Goal: Task Accomplishment & Management: Use online tool/utility

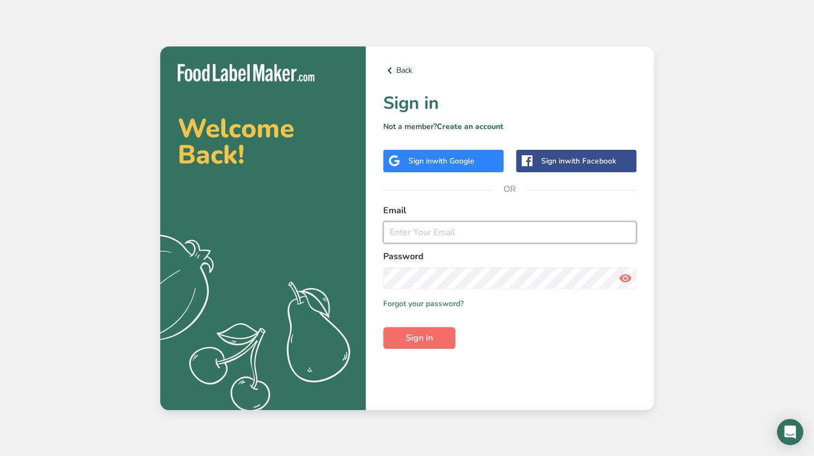
type input "[PERSON_NAME][EMAIL_ADDRESS][PERSON_NAME][DOMAIN_NAME]"
click at [416, 333] on span "Sign in" at bounding box center [418, 337] width 27 height 13
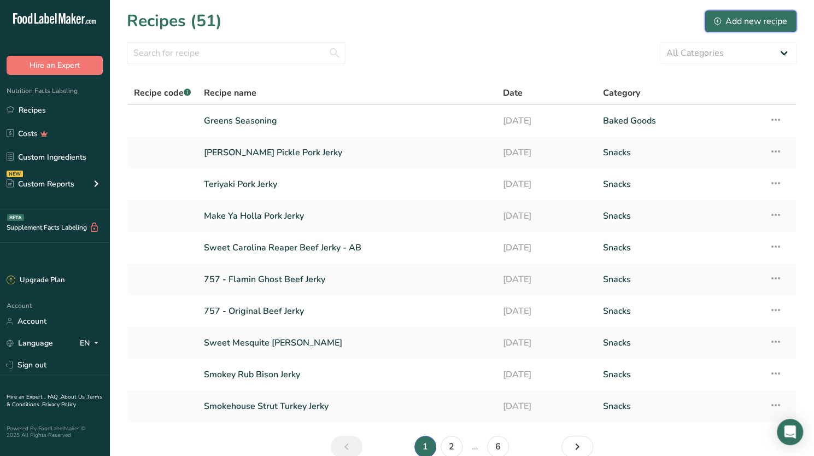
click at [750, 18] on div "Add new recipe" at bounding box center [750, 21] width 73 height 13
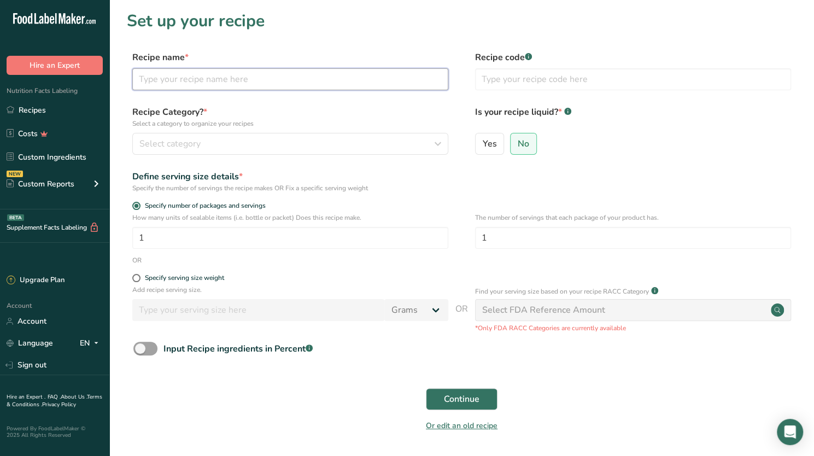
click at [204, 78] on input "text" at bounding box center [290, 79] width 316 height 22
type input "m"
type input "Maple Jerky"
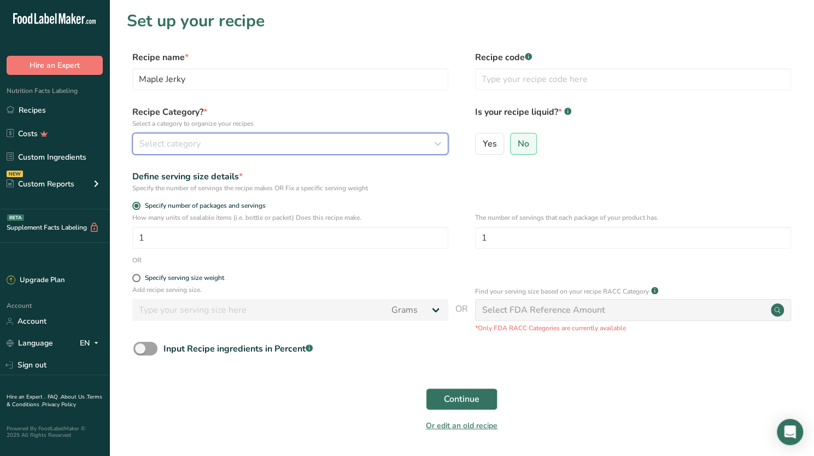
click at [209, 147] on div "Select category" at bounding box center [286, 143] width 295 height 13
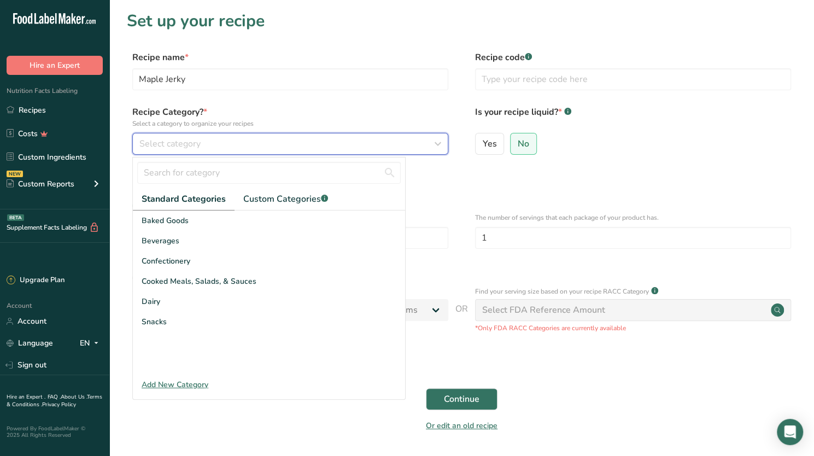
click at [251, 143] on div "Select category" at bounding box center [286, 143] width 295 height 13
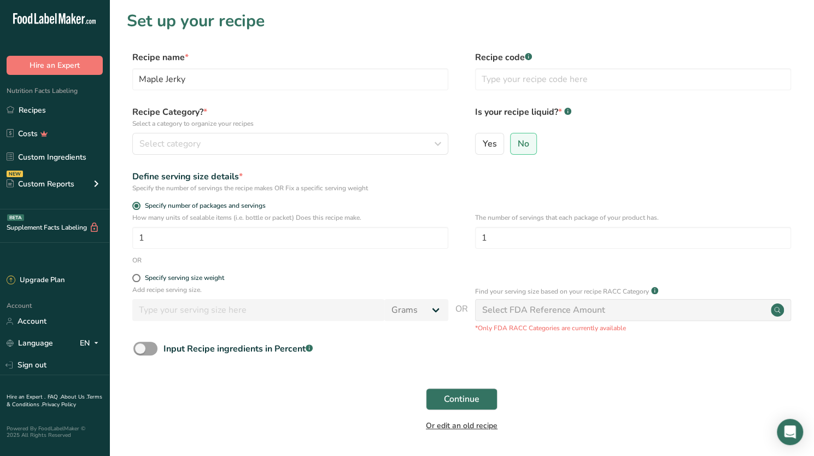
click at [446, 426] on link "Or edit an old recipe" at bounding box center [462, 425] width 72 height 10
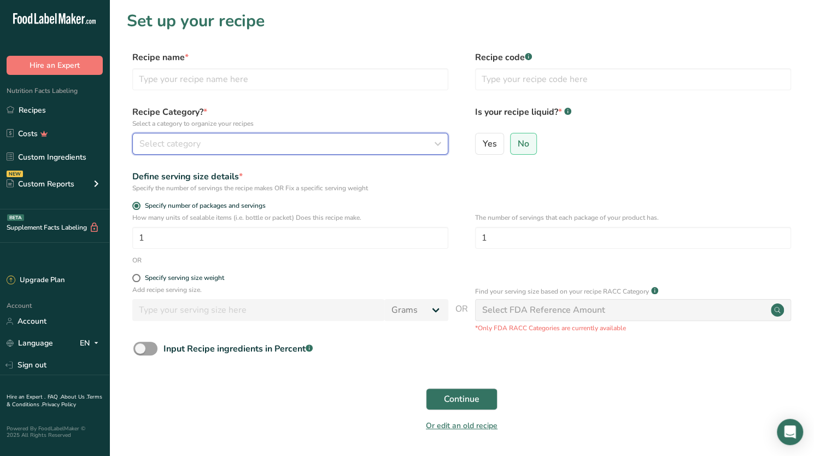
click at [253, 140] on div "Select category" at bounding box center [286, 143] width 295 height 13
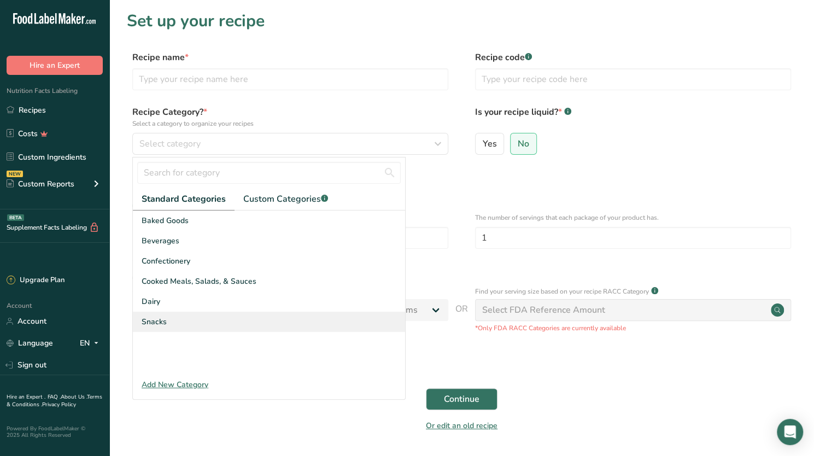
click at [162, 316] on span "Snacks" at bounding box center [154, 321] width 25 height 11
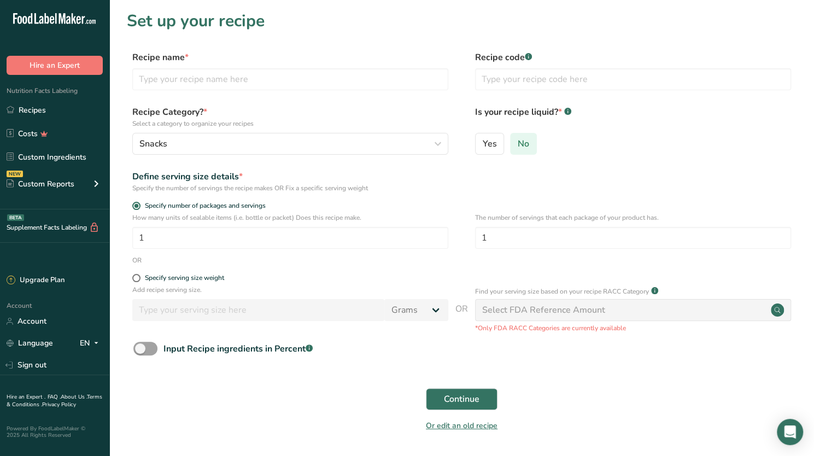
click at [525, 140] on span "No" at bounding box center [522, 143] width 11 height 11
click at [517, 140] on input "No" at bounding box center [513, 143] width 7 height 7
click at [214, 230] on input "1" at bounding box center [290, 238] width 316 height 22
type input "11"
type input "2"
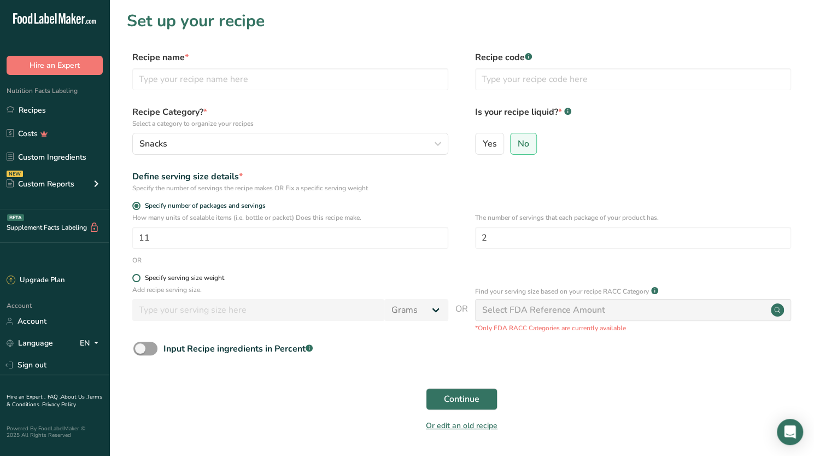
click at [137, 278] on span at bounding box center [136, 278] width 8 height 8
click at [137, 278] on input "Specify serving size weight" at bounding box center [135, 277] width 7 height 7
radio input "true"
radio input "false"
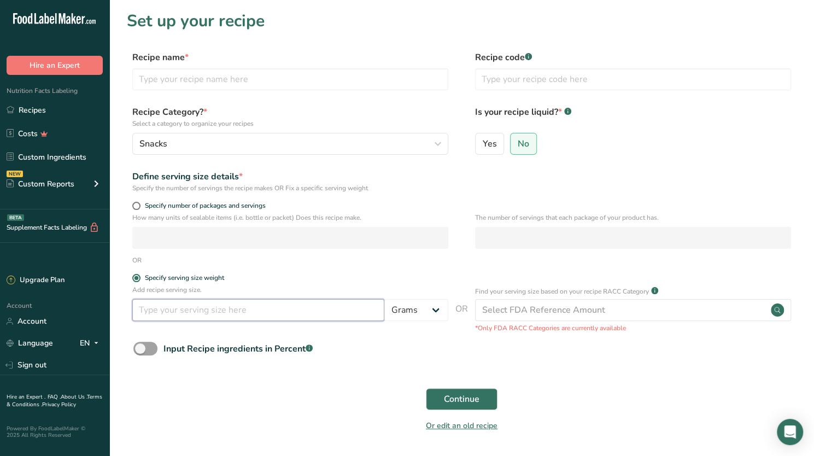
click at [159, 315] on input "number" at bounding box center [258, 310] width 252 height 22
type input "132"
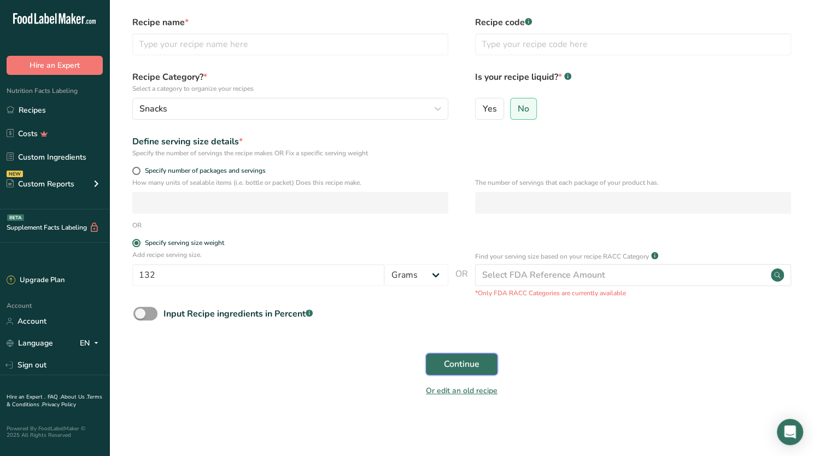
click at [457, 363] on span "Continue" at bounding box center [462, 363] width 36 height 13
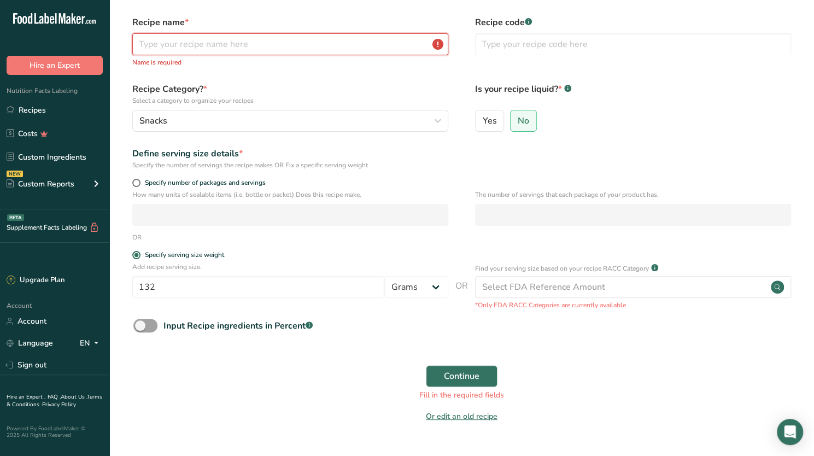
click at [292, 34] on input "text" at bounding box center [290, 44] width 316 height 22
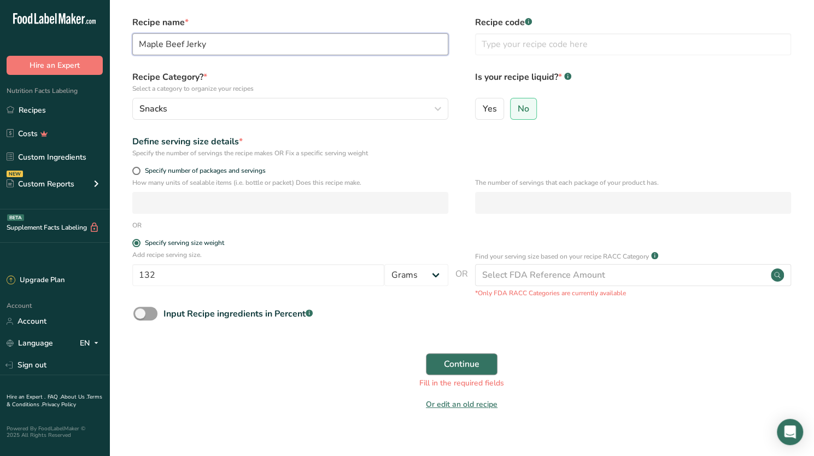
type input "Maple Beef Jerky"
click at [441, 362] on button "Continue" at bounding box center [462, 364] width 72 height 22
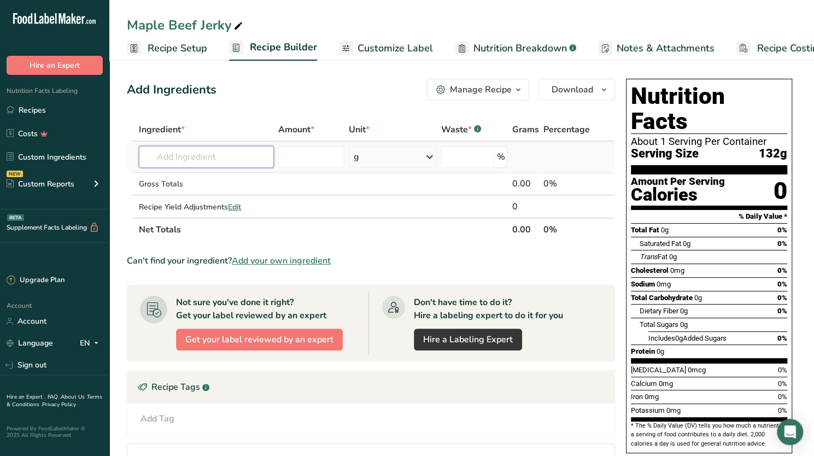
click at [204, 159] on input "text" at bounding box center [206, 157] width 135 height 22
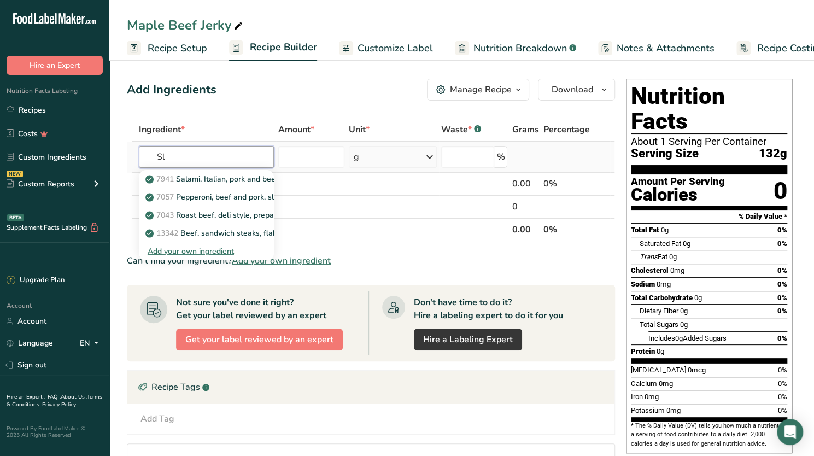
type input "S"
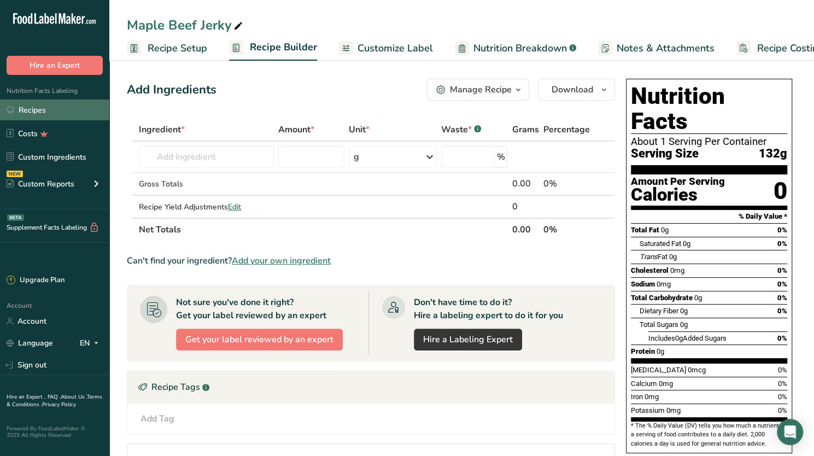
click at [38, 108] on link "Recipes" at bounding box center [54, 109] width 109 height 21
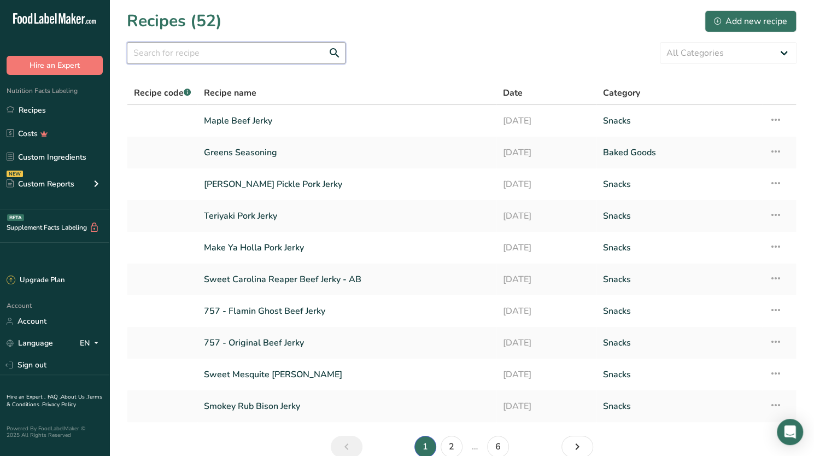
click at [301, 54] on input "text" at bounding box center [236, 53] width 219 height 22
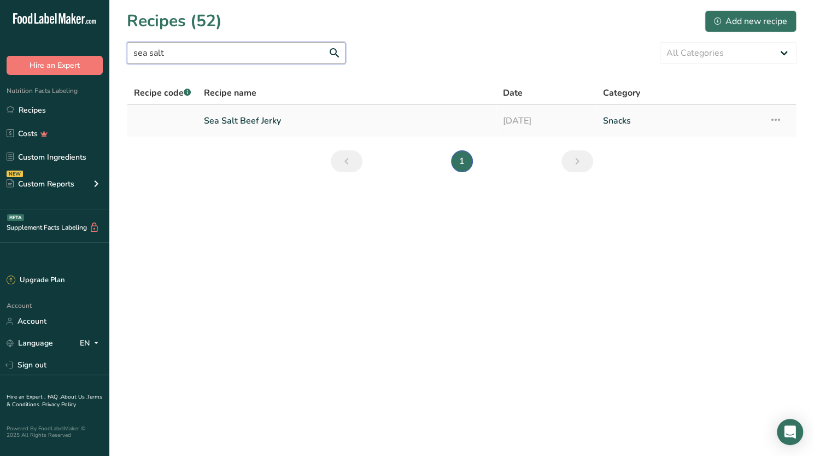
type input "sea salt"
click at [258, 119] on link "Sea Salt Beef Jerky" at bounding box center [347, 120] width 286 height 23
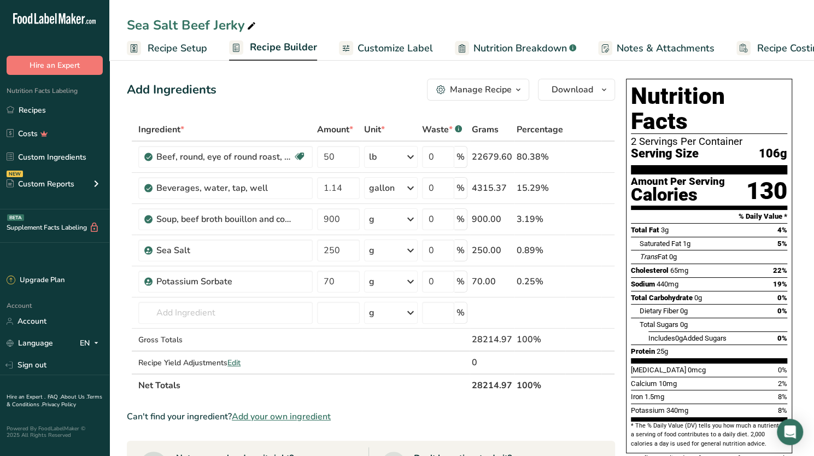
click at [273, 49] on span "Recipe Builder" at bounding box center [283, 47] width 67 height 15
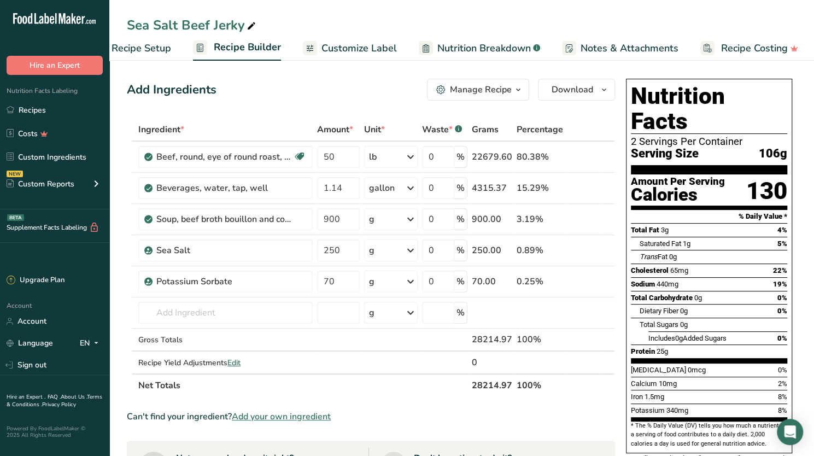
scroll to position [0, 37]
click at [149, 51] on span "Recipe Setup" at bounding box center [140, 48] width 60 height 15
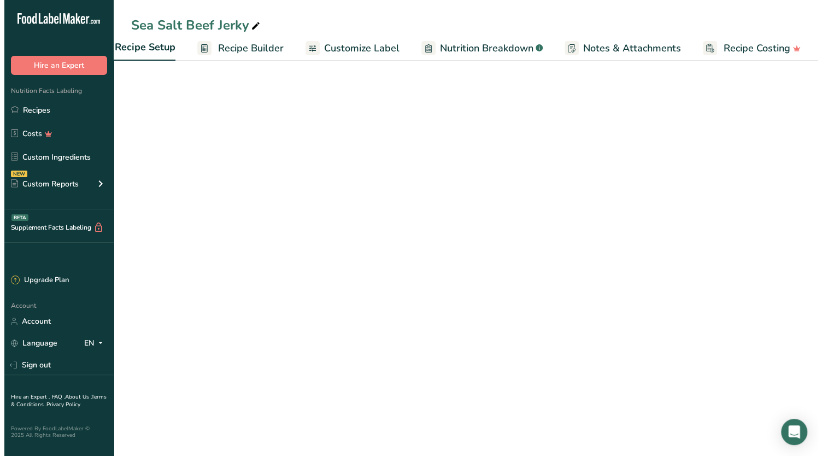
scroll to position [0, 4]
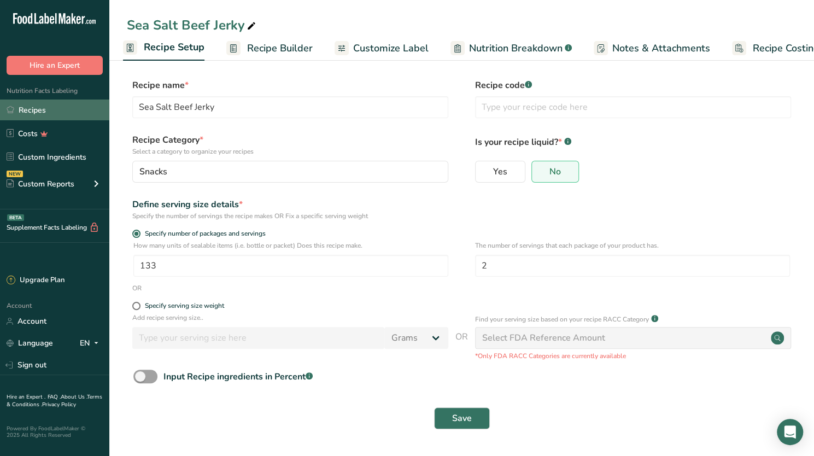
click at [31, 110] on link "Recipes" at bounding box center [54, 109] width 109 height 21
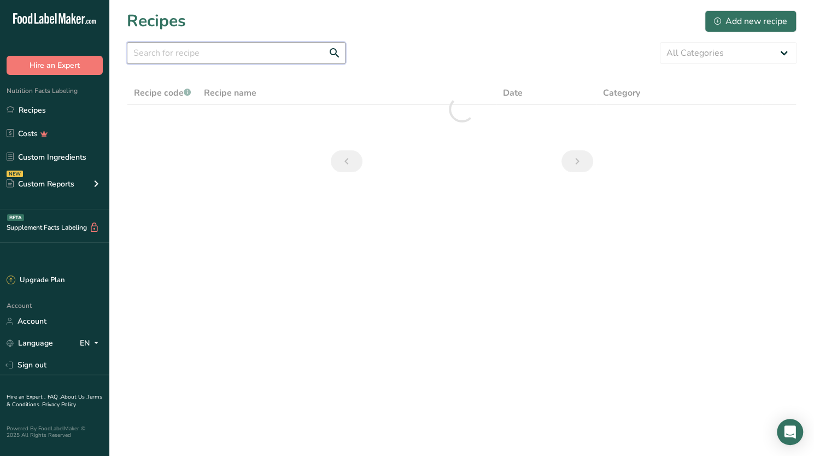
click at [214, 51] on input "text" at bounding box center [236, 53] width 219 height 22
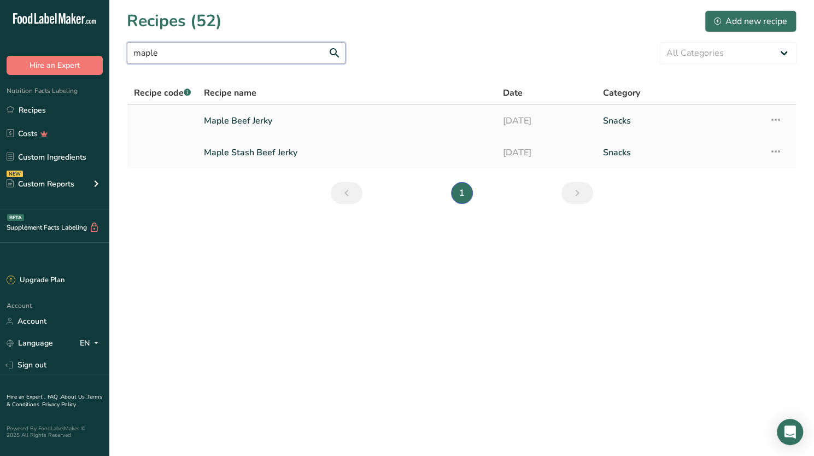
type input "maple"
click at [239, 121] on link "Maple Beef Jerky" at bounding box center [347, 120] width 286 height 23
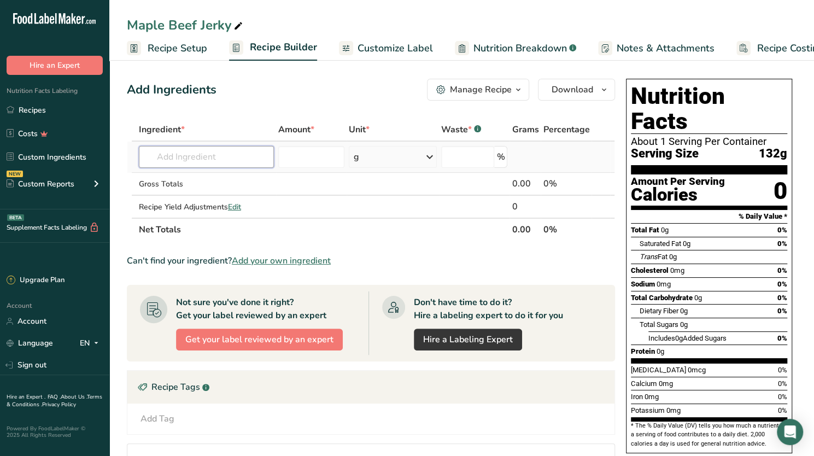
click at [228, 157] on input "text" at bounding box center [206, 157] width 135 height 22
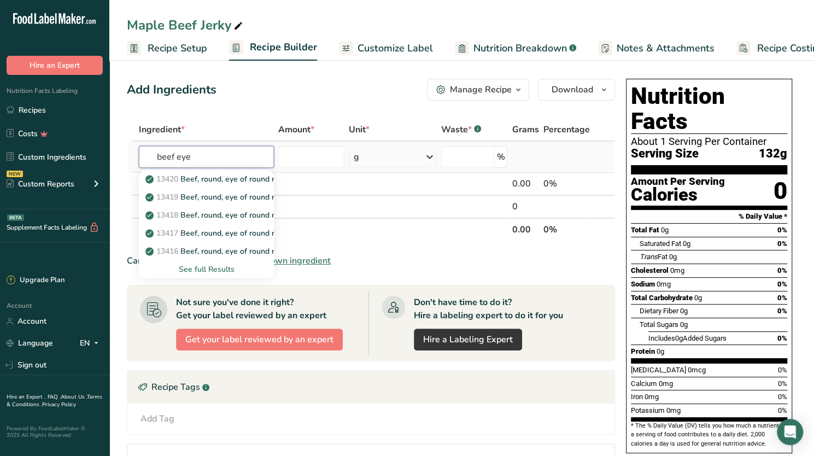
type input "beef eye"
click at [215, 268] on div "See full Results" at bounding box center [206, 268] width 117 height 11
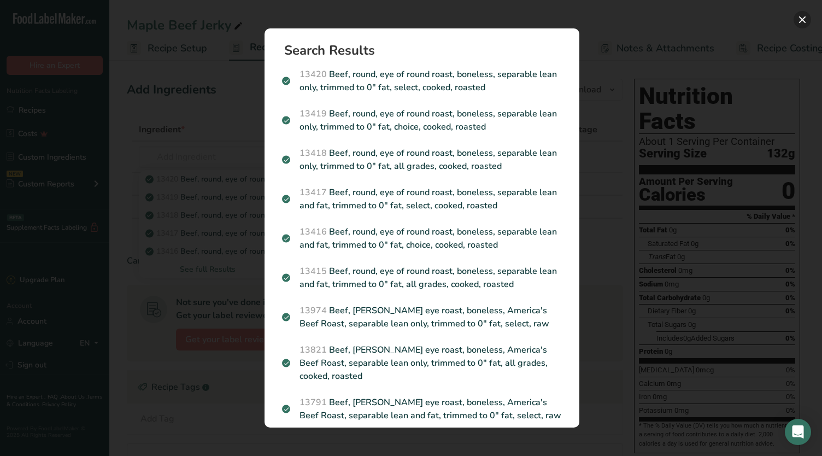
click at [800, 16] on button "Search results modal" at bounding box center [801, 19] width 17 height 17
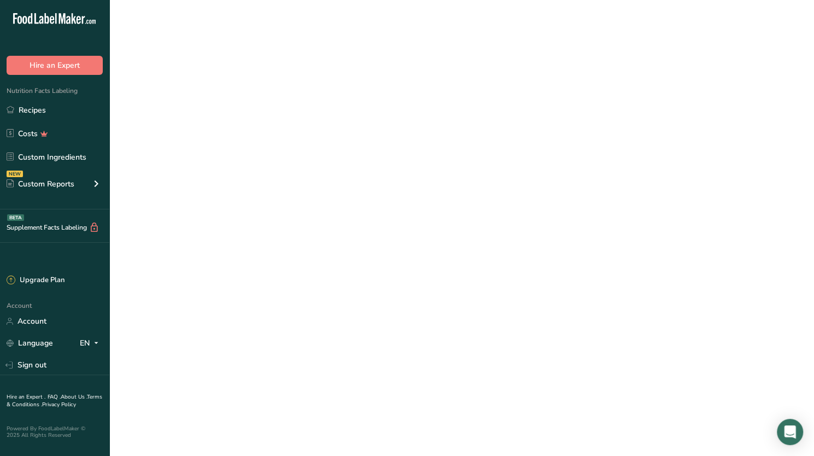
select select
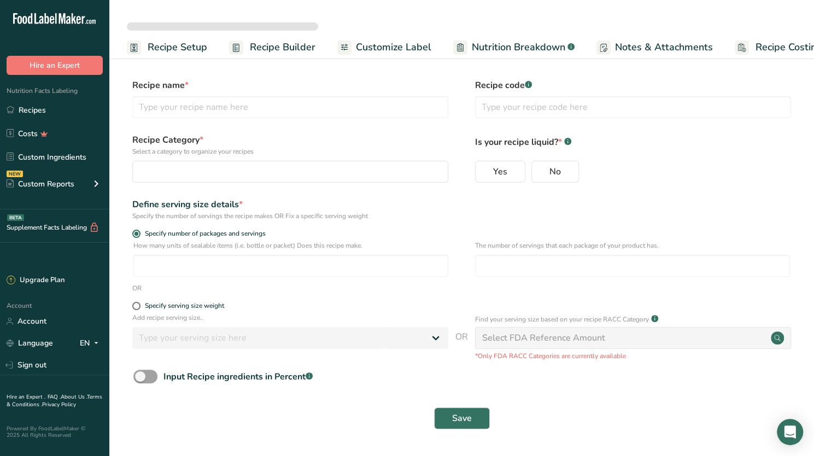
type input "Sea Salt Beef Jerky"
radio input "true"
type input "133"
type input "2"
select select "0"
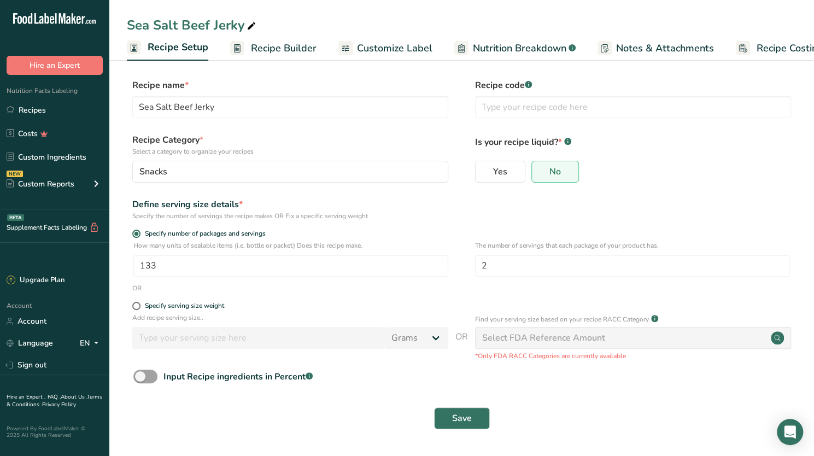
click at [280, 42] on span "Recipe Builder" at bounding box center [284, 48] width 66 height 15
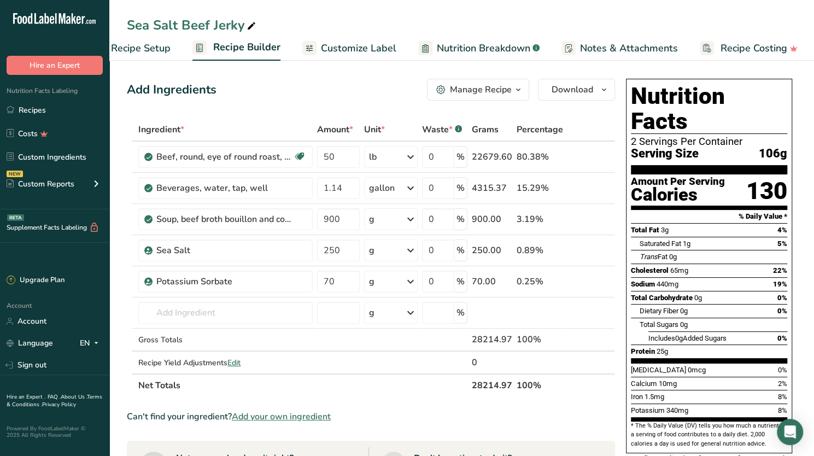
scroll to position [0, 37]
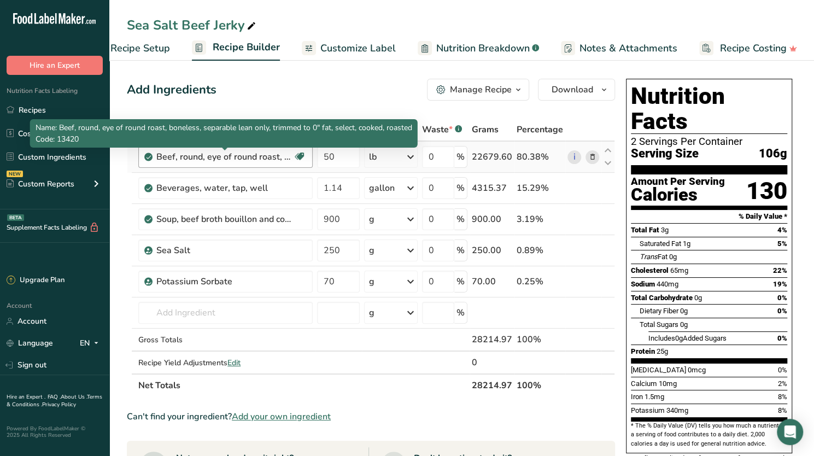
click at [211, 160] on div "Beef, round, eye of round roast, boneless, separable lean only, trimmed to 0" f…" at bounding box center [224, 156] width 137 height 13
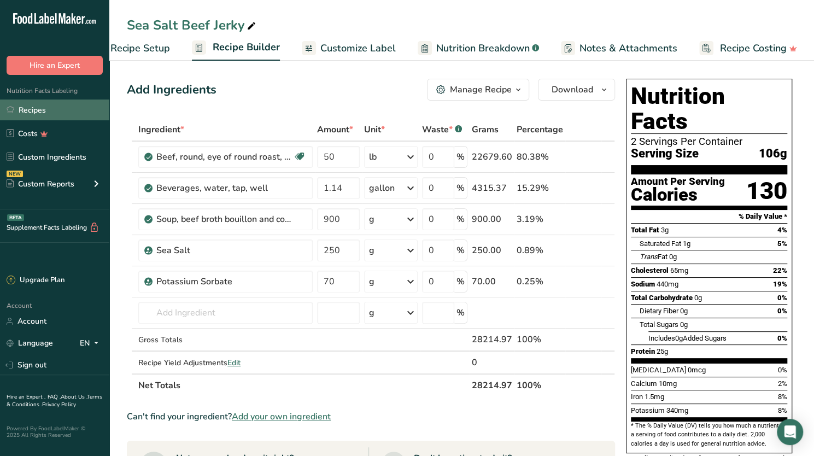
click at [39, 107] on link "Recipes" at bounding box center [54, 109] width 109 height 21
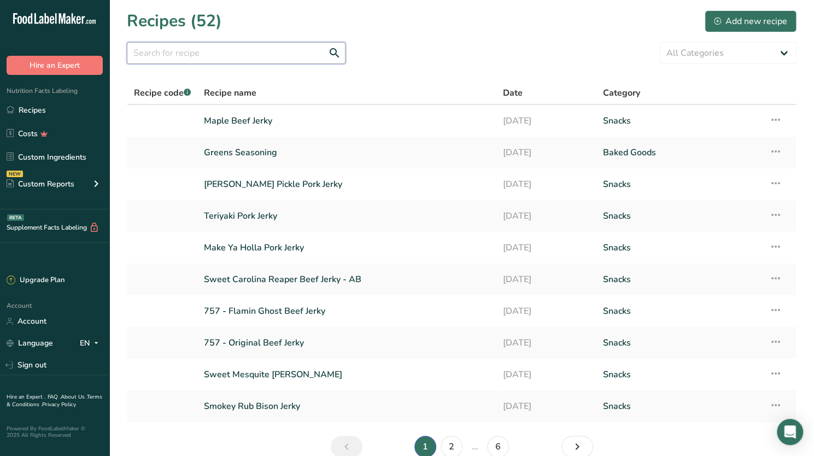
click at [195, 52] on input "text" at bounding box center [236, 53] width 219 height 22
click at [243, 116] on link "Maple Beef Jerky" at bounding box center [347, 120] width 286 height 23
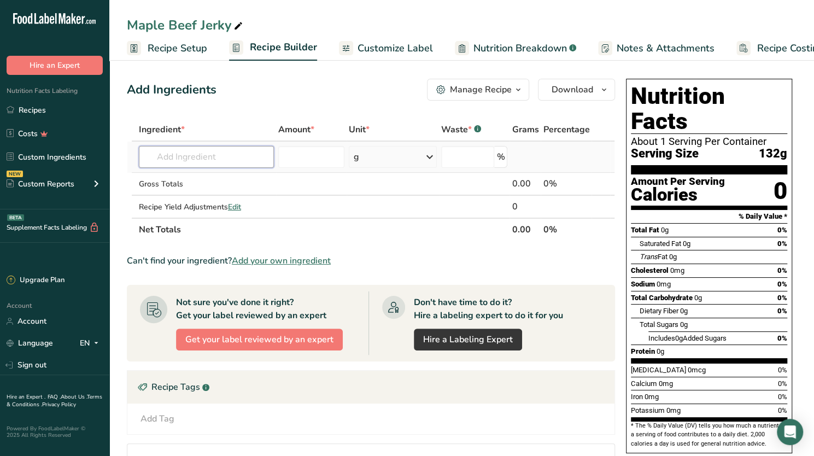
click at [213, 158] on input "text" at bounding box center [206, 157] width 135 height 22
type input "13420"
click at [204, 155] on input "text" at bounding box center [206, 157] width 135 height 22
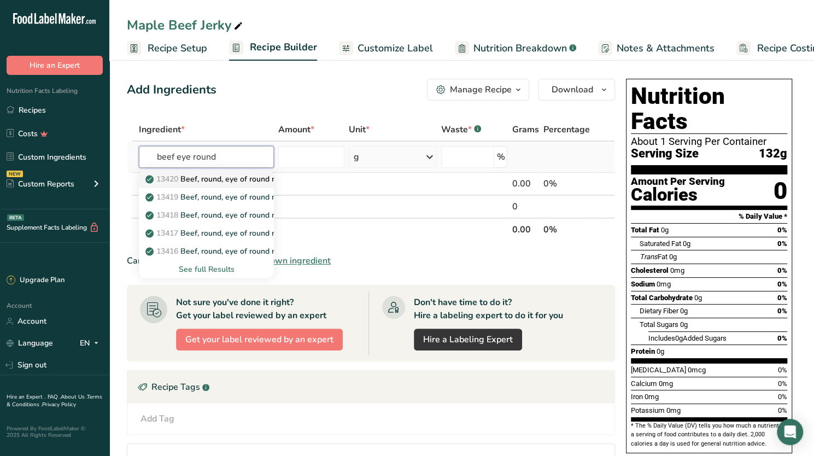
type input "beef eye round"
click at [192, 178] on p "13420 Beef, round, eye of round roast, boneless, separable lean only, trimmed t…" at bounding box center [347, 178] width 399 height 11
type input "Beef, round, eye of round roast, boneless, separable lean only, trimmed to 0" f…"
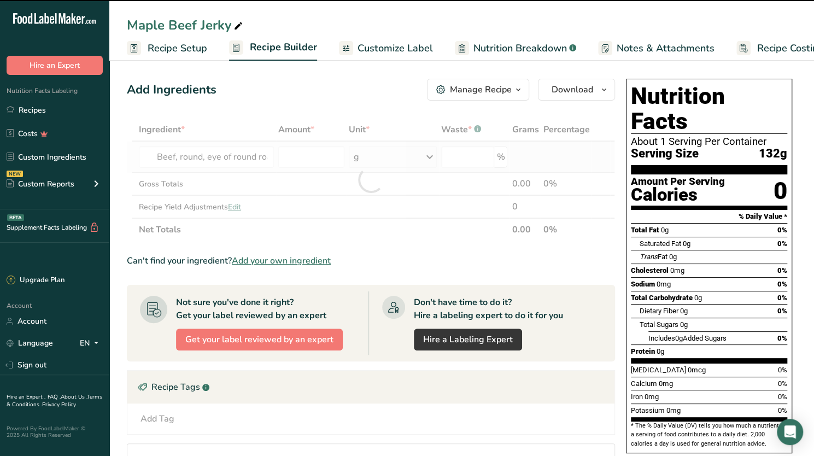
type input "0"
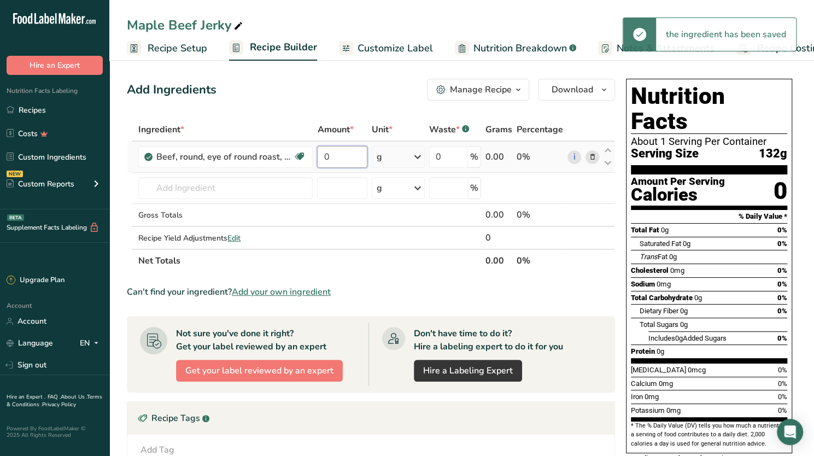
click at [338, 155] on input "0" at bounding box center [342, 157] width 50 height 22
click at [419, 154] on icon at bounding box center [417, 157] width 13 height 20
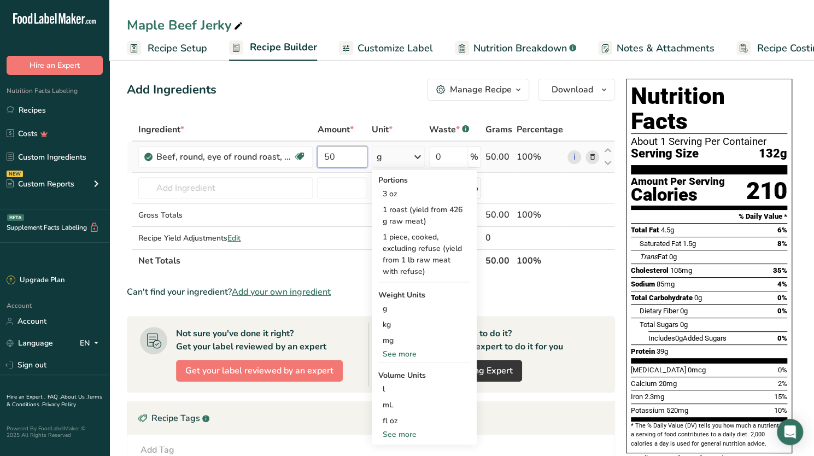
click at [343, 157] on input "50" at bounding box center [342, 157] width 50 height 22
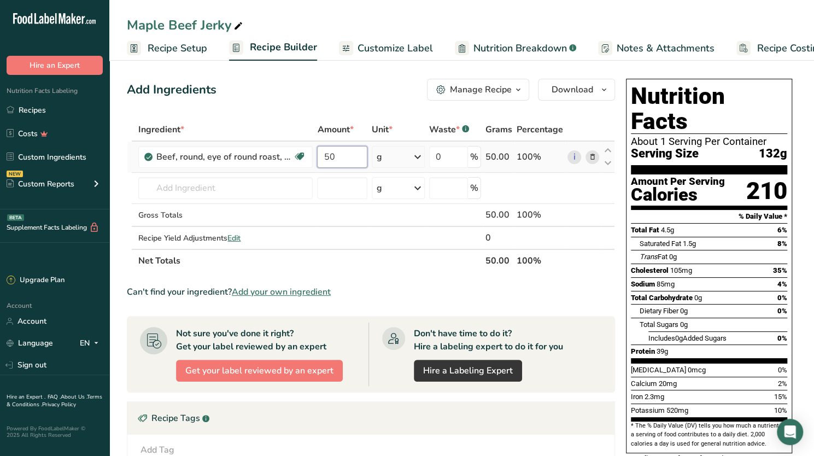
type input "5"
type input "22679"
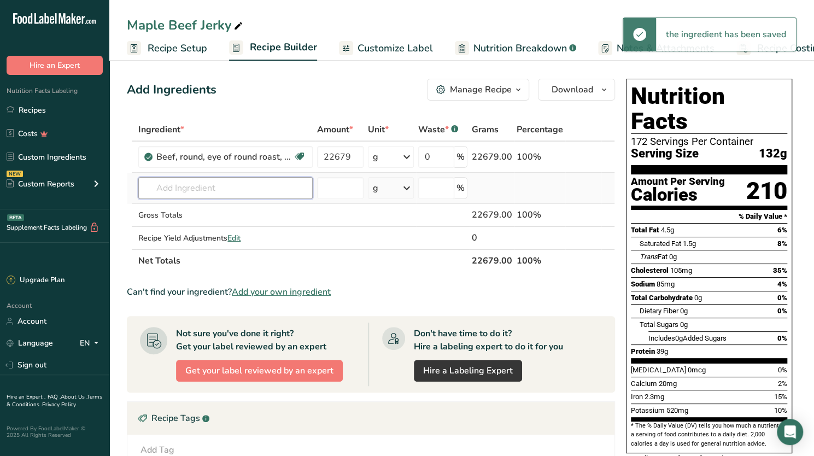
click at [214, 192] on input "text" at bounding box center [225, 188] width 174 height 22
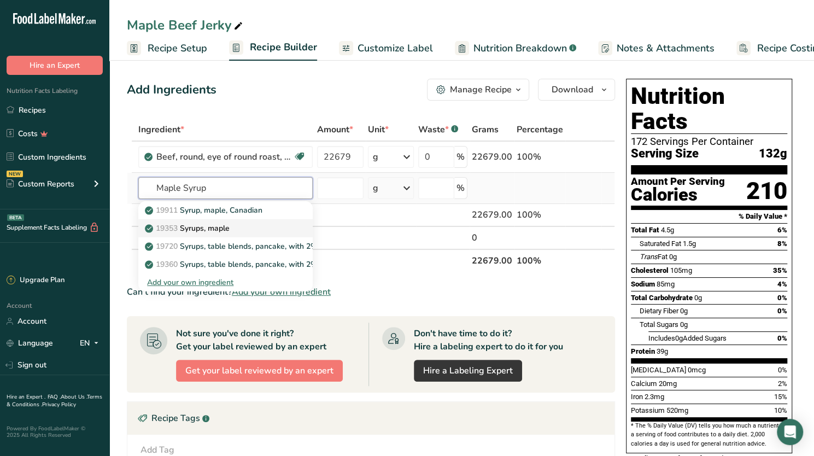
type input "Maple Syrup"
click at [213, 222] on p "19353 Syrups, maple" at bounding box center [188, 227] width 83 height 11
type input "Syrups, maple"
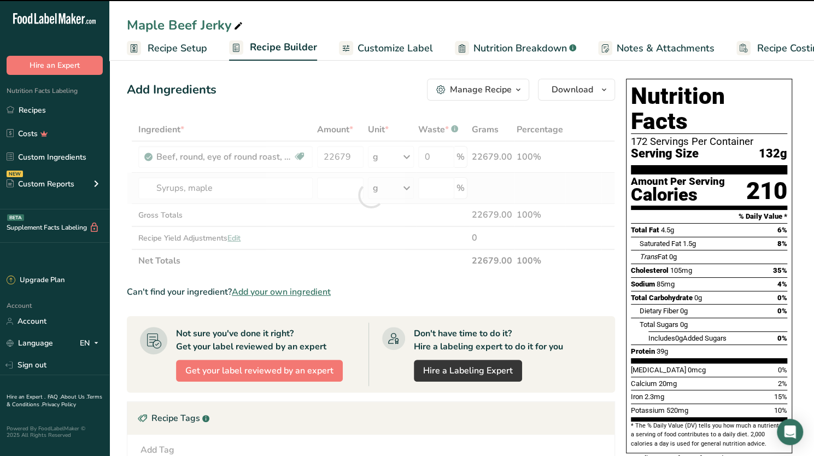
type input "0"
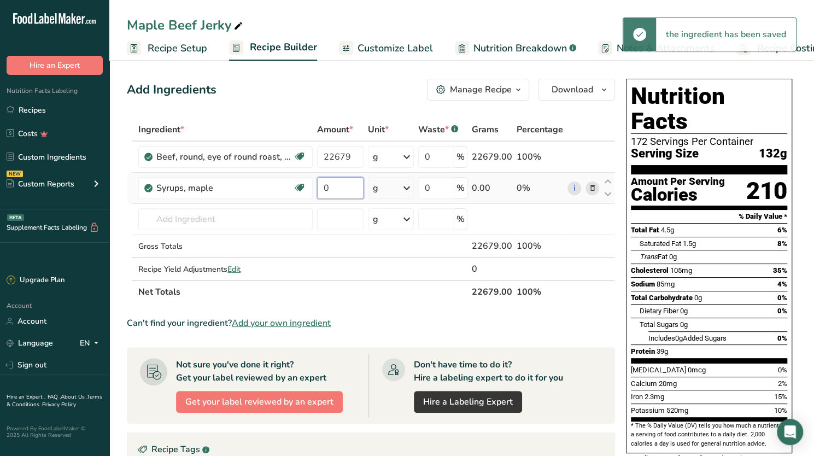
click at [333, 185] on input "0" at bounding box center [340, 188] width 46 height 22
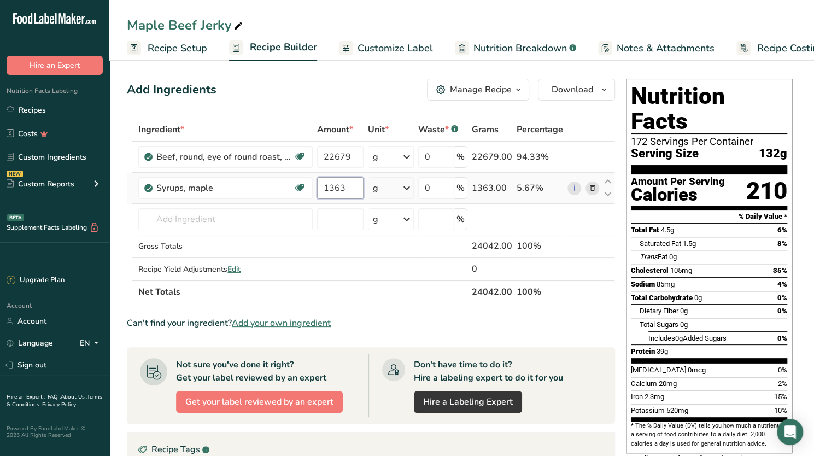
type input "1363"
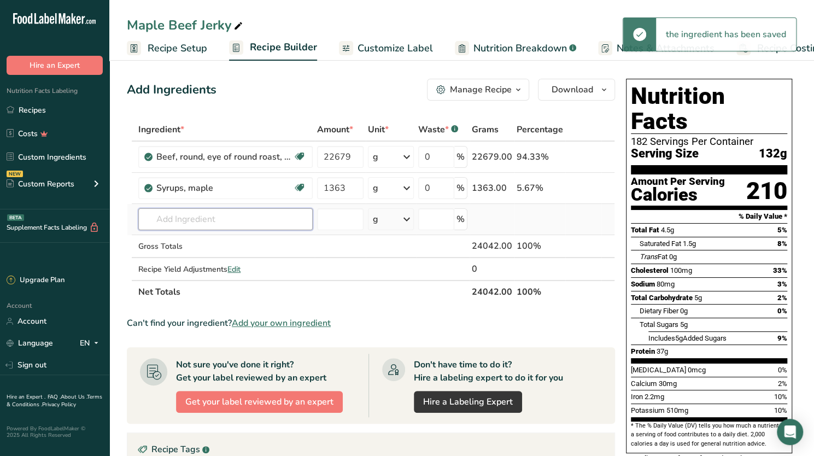
click at [178, 219] on input "text" at bounding box center [225, 219] width 174 height 22
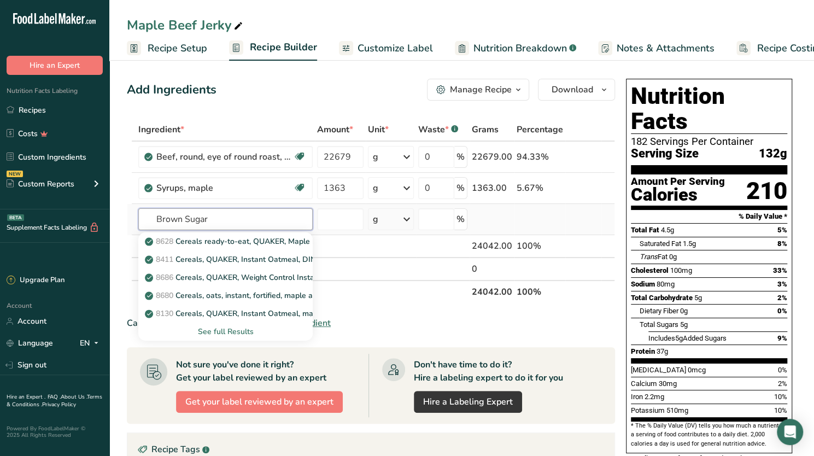
type input "Brown Sugar"
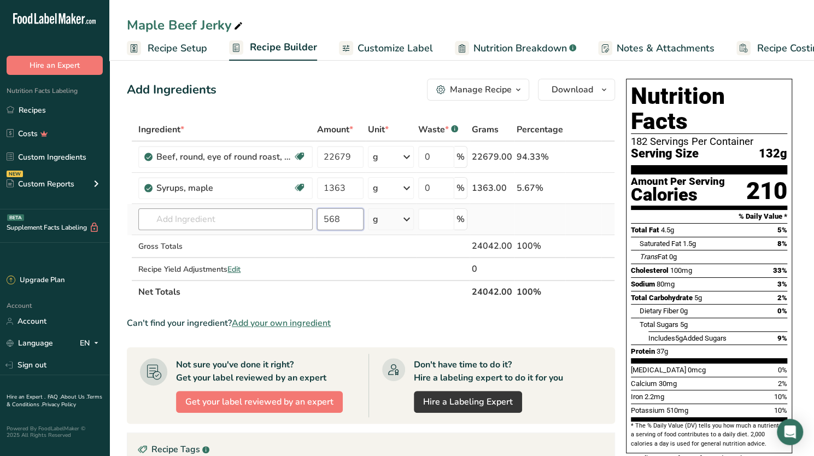
type input "568"
click at [178, 219] on input "text" at bounding box center [225, 219] width 174 height 22
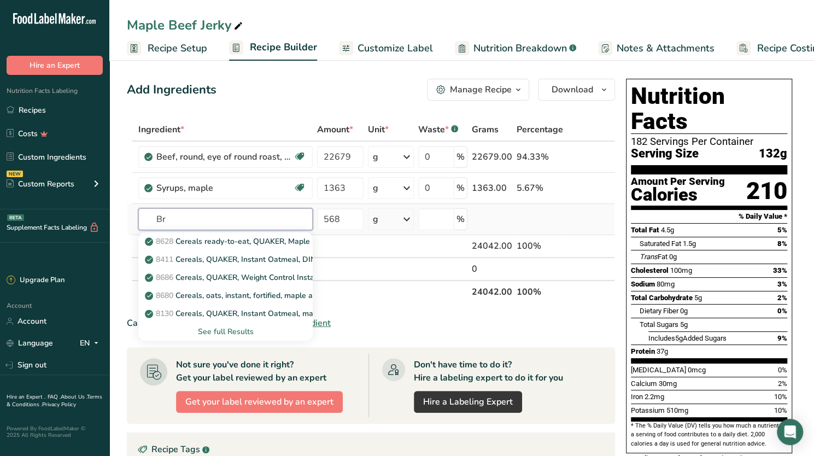
type input "B"
type input "Sugar, Brown"
type input "sugars, brown"
click at [201, 241] on p "19334 Sugars, brown" at bounding box center [189, 240] width 84 height 11
type input "Sugars, brown"
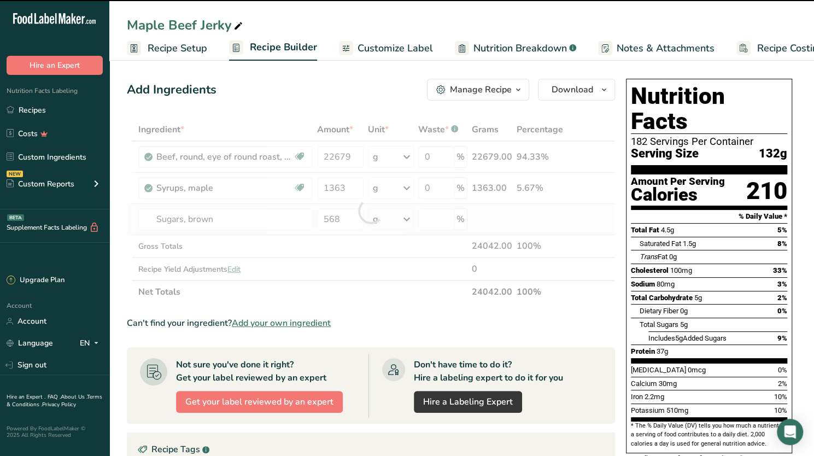
type input "0"
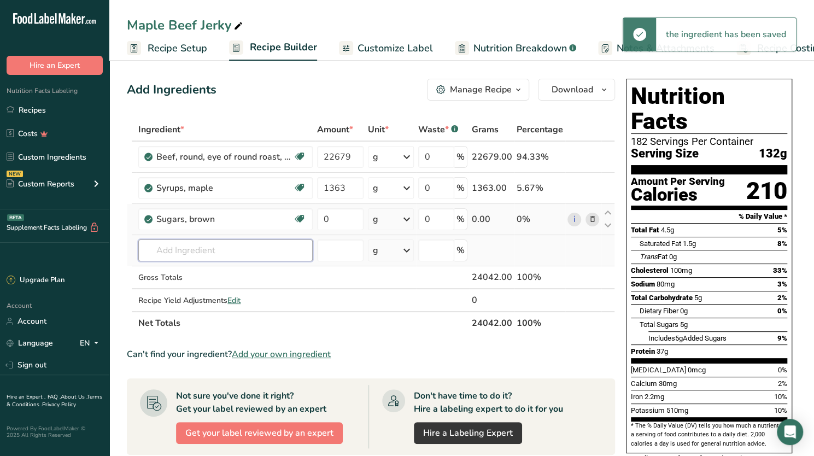
click at [197, 253] on input "text" at bounding box center [225, 250] width 174 height 22
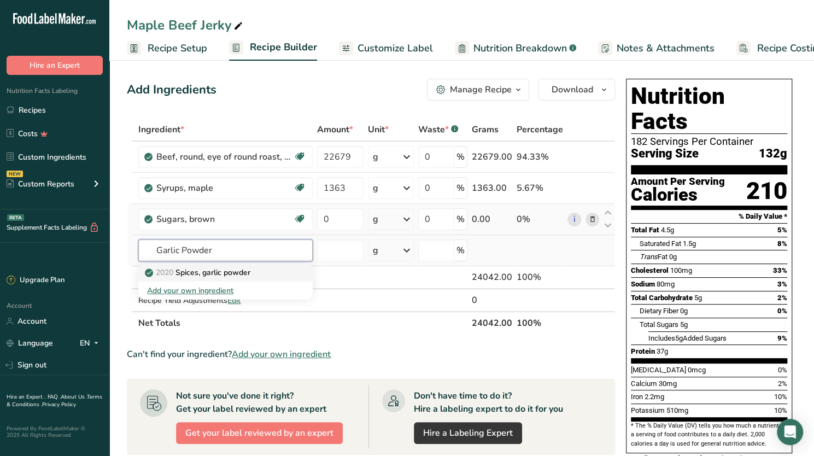
type input "Garlic Powder"
click at [199, 274] on p "2020 Spices, garlic powder" at bounding box center [198, 272] width 103 height 11
type input "Spices, garlic powder"
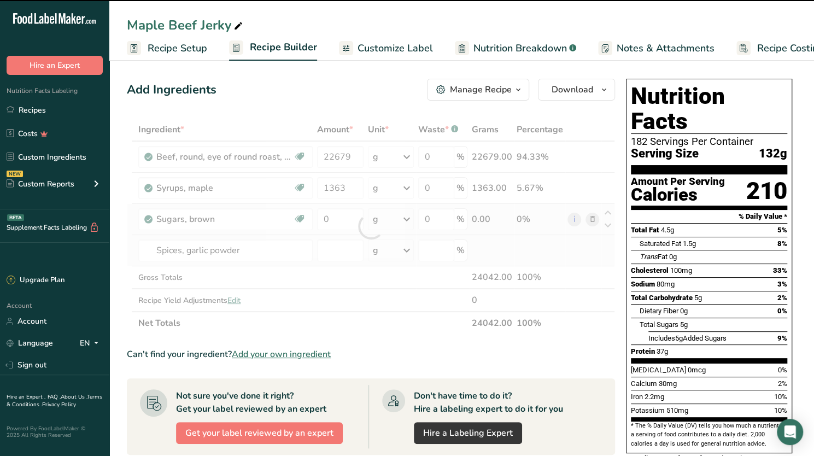
type input "0"
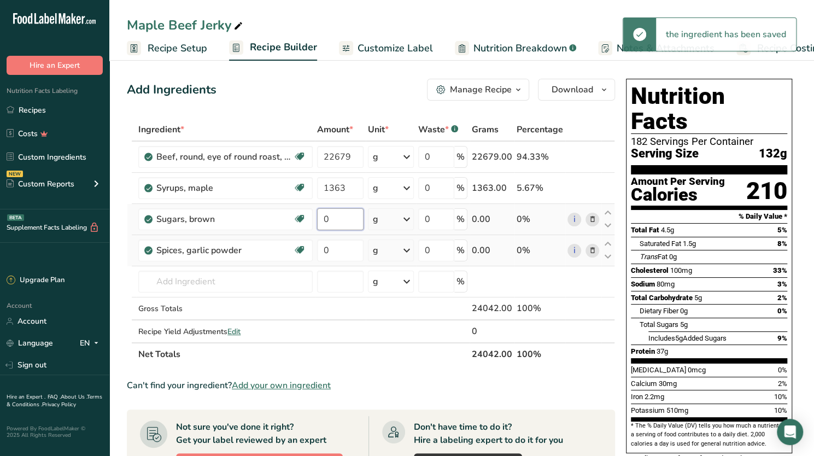
click at [340, 219] on input "0" at bounding box center [340, 219] width 46 height 22
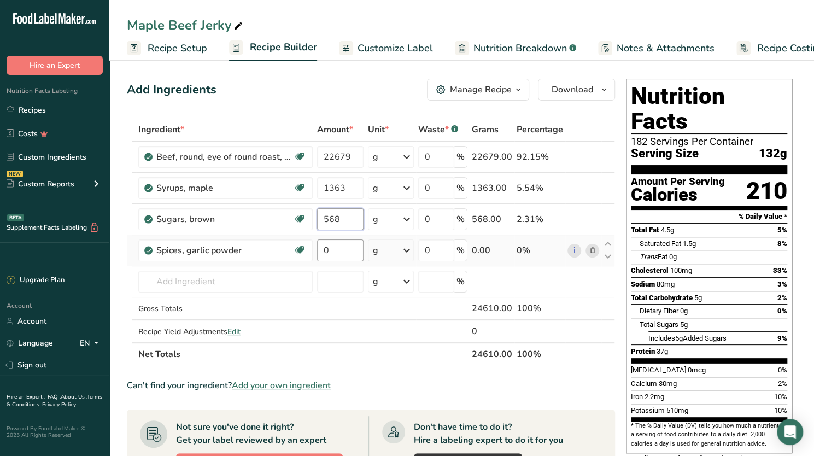
type input "568"
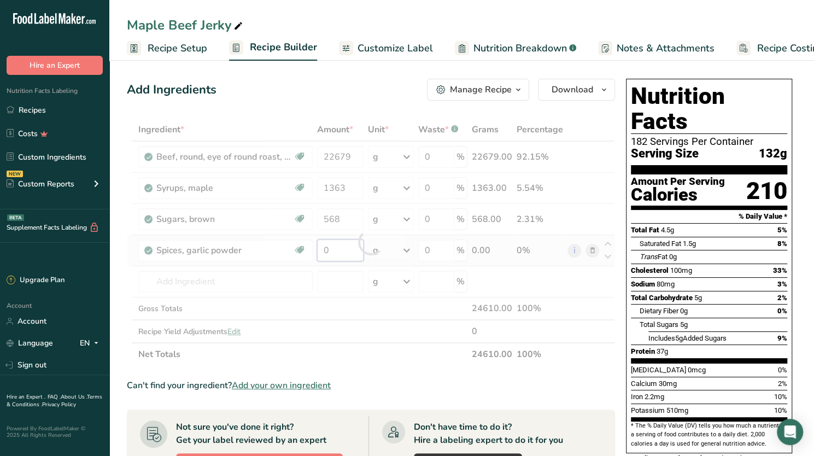
click at [335, 245] on div "Ingredient * Amount * Unit * Waste * .a-a{fill:#347362;}.b-a{fill:#fff;} Grams …" at bounding box center [371, 242] width 488 height 248
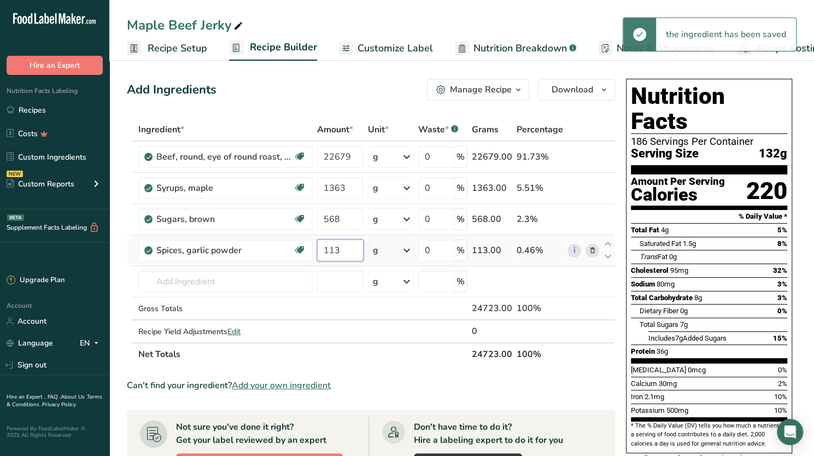
type input "113"
click at [207, 280] on input "text" at bounding box center [225, 281] width 174 height 22
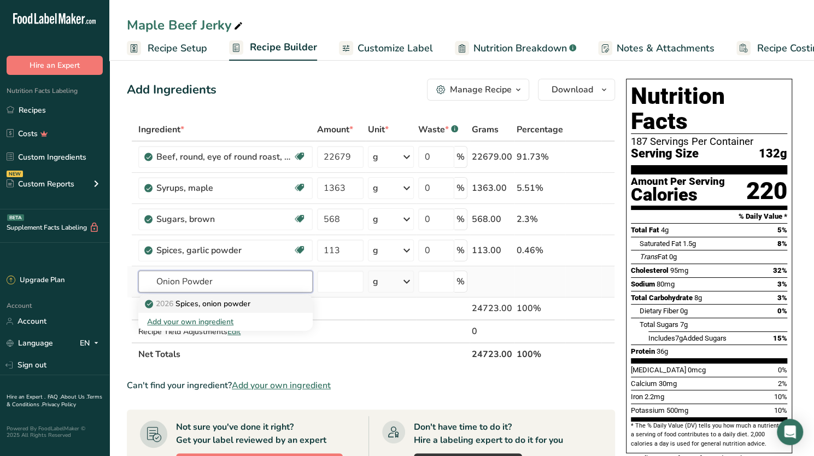
type input "Onion Powder"
click at [207, 303] on p "2026 Spices, onion powder" at bounding box center [198, 303] width 103 height 11
type input "Spices, onion powder"
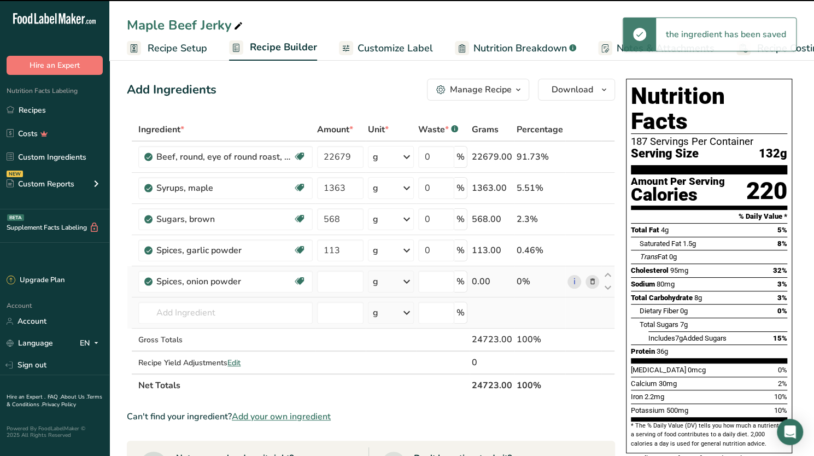
type input "0"
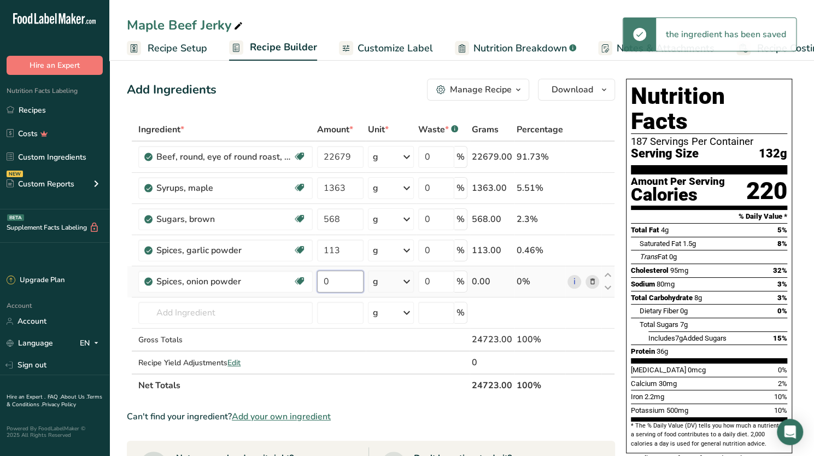
click at [332, 281] on input "0" at bounding box center [340, 281] width 46 height 22
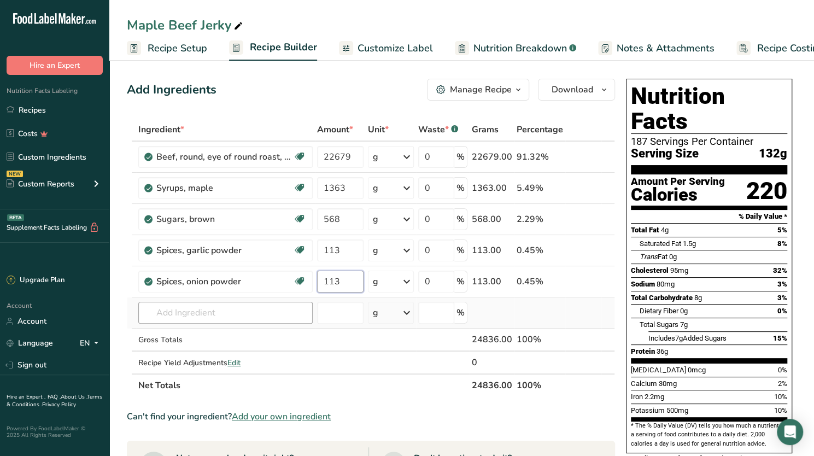
type input "113"
click at [217, 313] on div "Ingredient * Amount * Unit * Waste * .a-a{fill:#347362;}.b-a{fill:#fff;} Grams …" at bounding box center [371, 257] width 488 height 279
type input "Black Pepper"
click at [210, 352] on p "2030 Spices, pepper, black" at bounding box center [198, 352] width 102 height 11
type input "Spices, pepper, black"
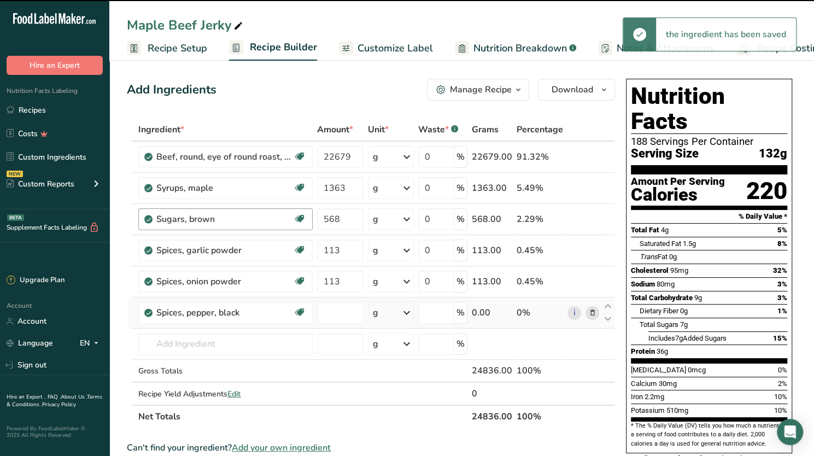
type input "0"
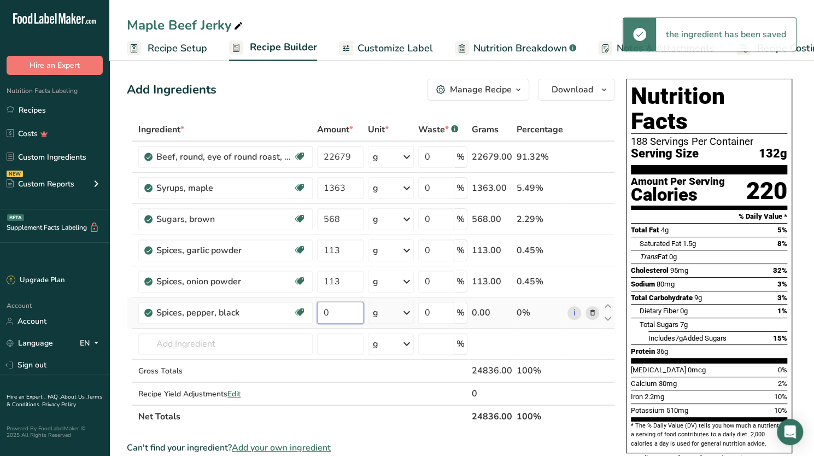
click at [339, 307] on input "0" at bounding box center [340, 313] width 46 height 22
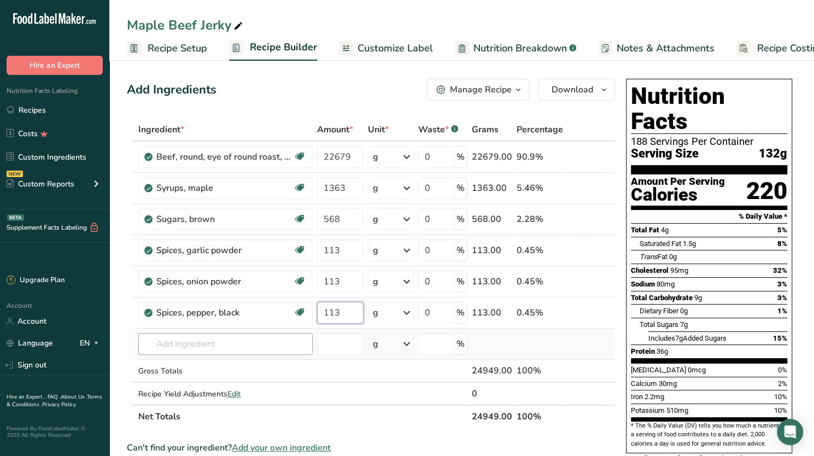
type input "113"
click at [209, 339] on div "Ingredient * Amount * Unit * Waste * .a-a{fill:#347362;}.b-a{fill:#fff;} Grams …" at bounding box center [371, 273] width 488 height 310
click at [217, 341] on input "Spices, smoked paprika" at bounding box center [225, 344] width 174 height 22
click at [217, 341] on input "Spices, paprika" at bounding box center [225, 344] width 174 height 22
type input "Spices, paprika"
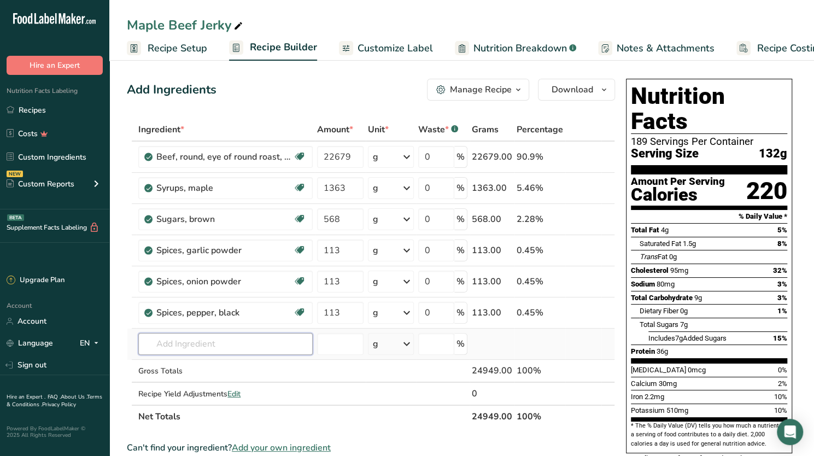
click at [214, 341] on input "text" at bounding box center [225, 344] width 174 height 22
type input "Spices, Pap"
click at [212, 361] on p "2028 Spices, paprika" at bounding box center [187, 365] width 81 height 11
type input "Spices, paprika"
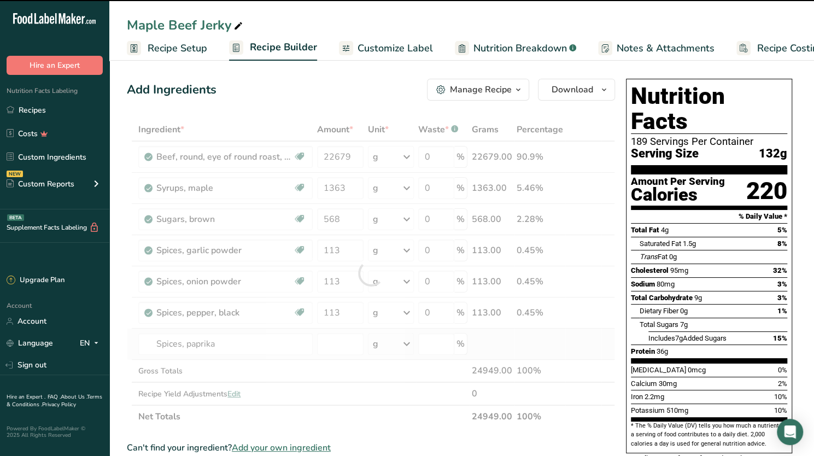
type input "0"
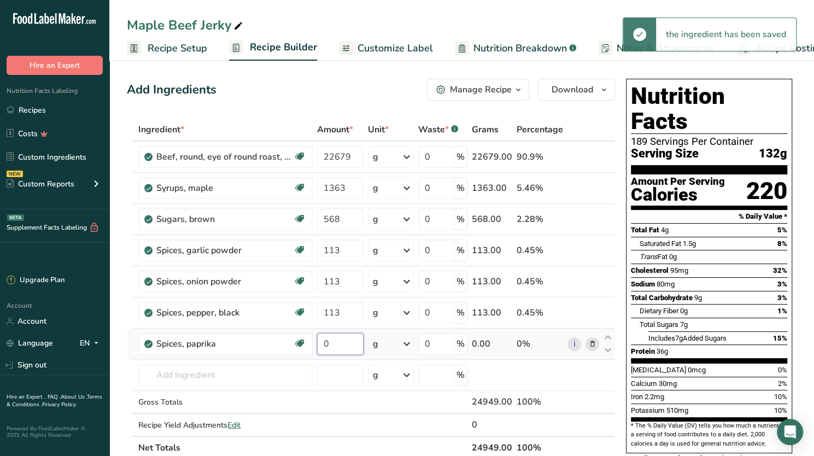
click at [341, 345] on input "0" at bounding box center [340, 344] width 46 height 22
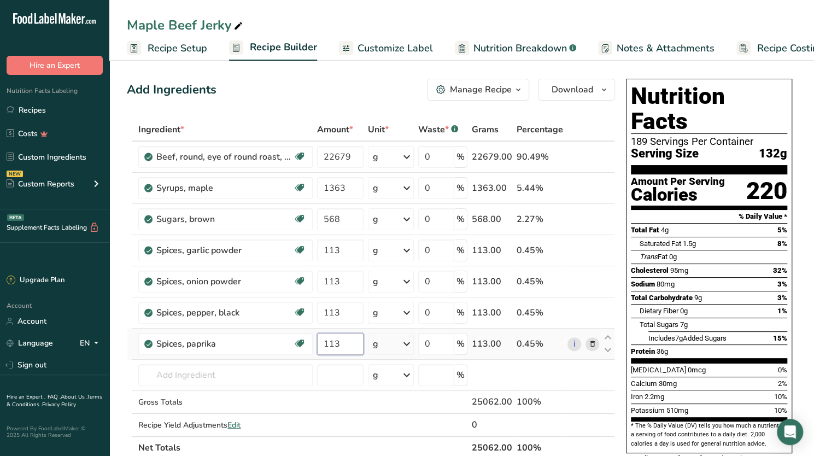
type input "113"
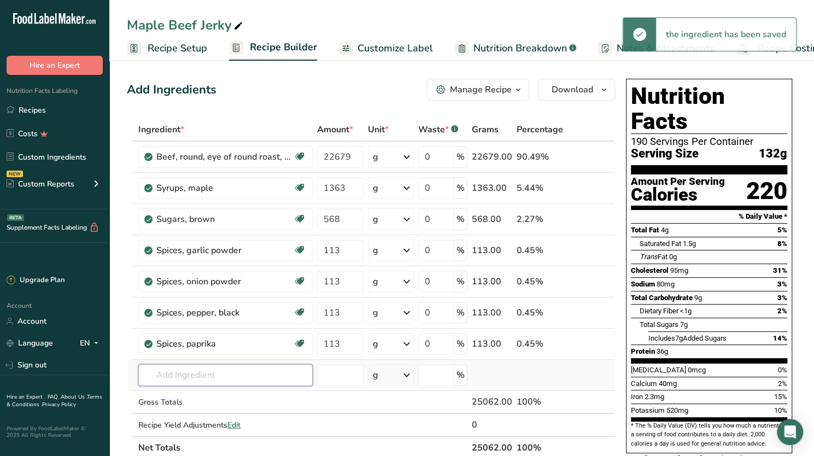
click at [203, 370] on input "text" at bounding box center [225, 375] width 174 height 22
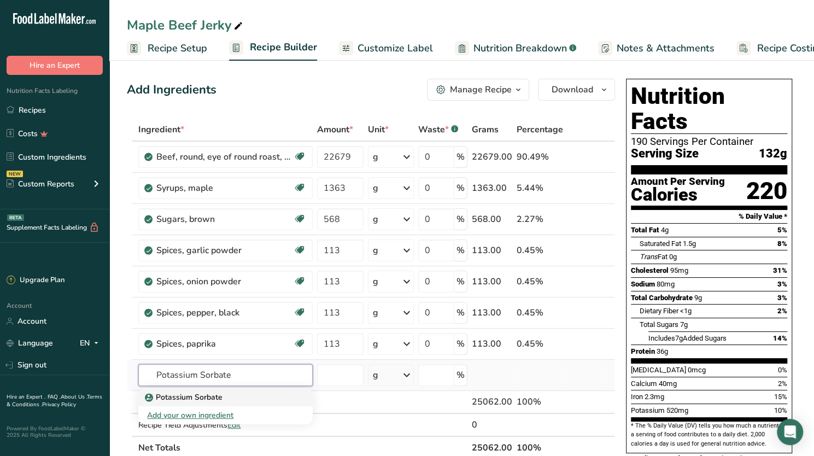
type input "Potassium Sorbate"
click at [202, 394] on p "Potassium Sorbate" at bounding box center [184, 396] width 75 height 11
type input "Potassium Sorbate"
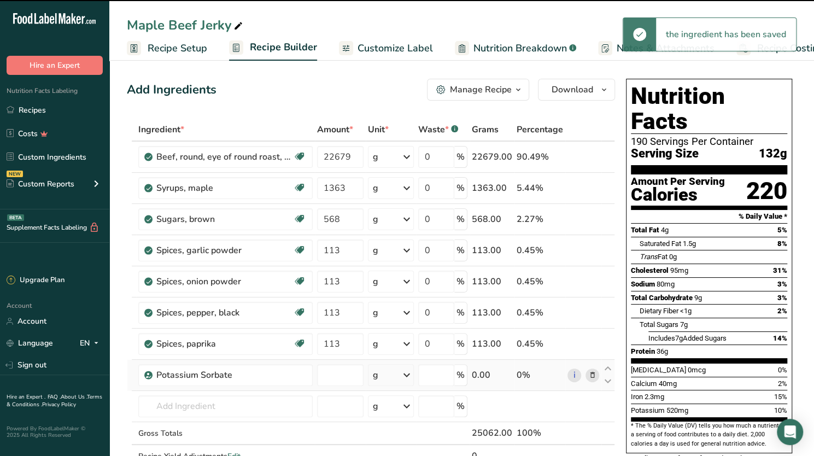
type input "0"
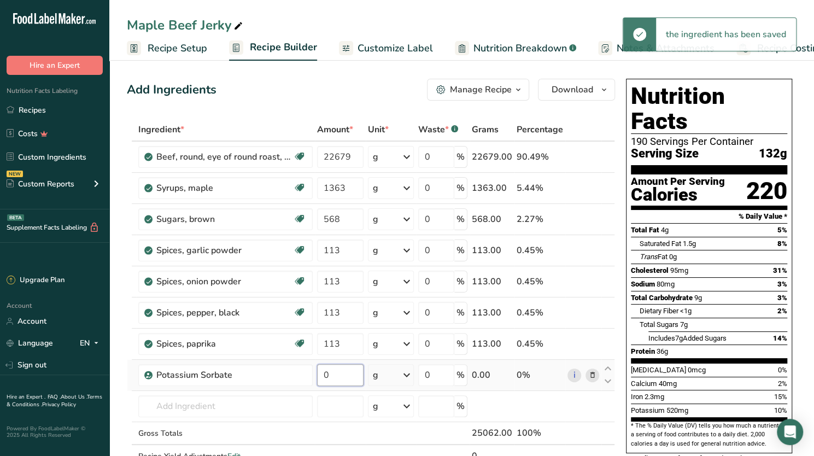
click at [341, 375] on input "0" at bounding box center [340, 375] width 46 height 22
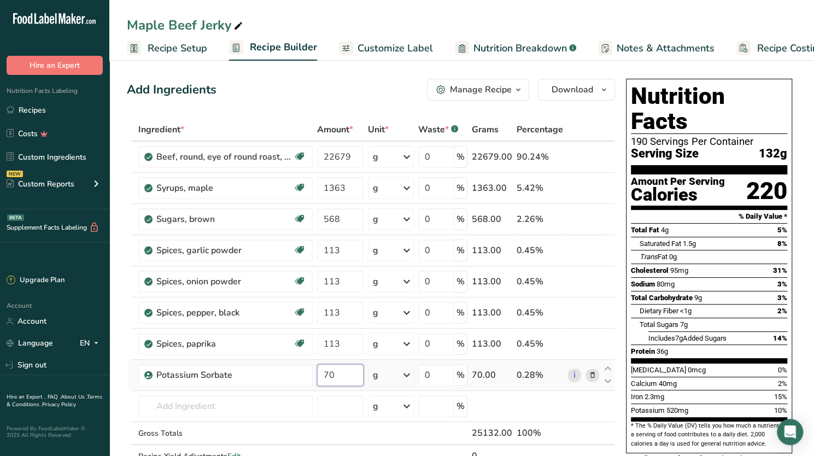
type input "70"
click at [402, 46] on span "Customize Label" at bounding box center [394, 48] width 75 height 15
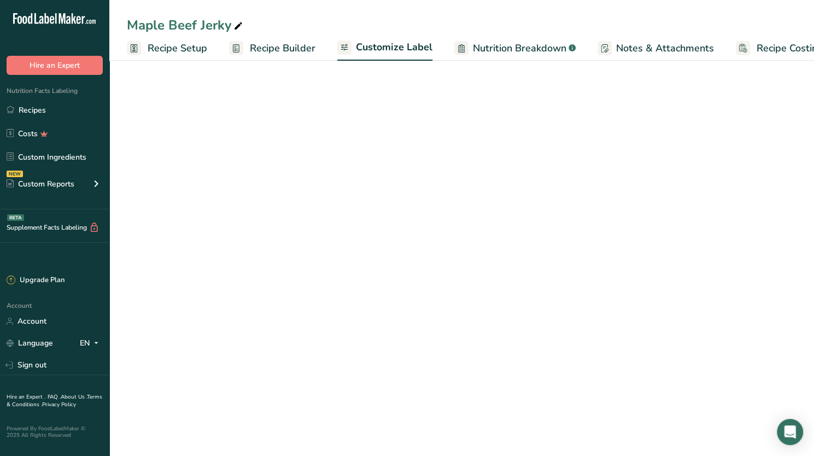
scroll to position [0, 37]
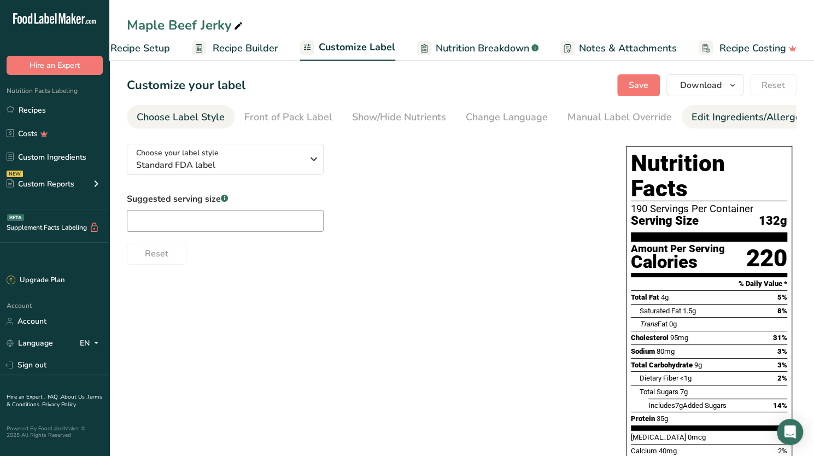
click at [718, 120] on div "Edit Ingredients/Allergens List" at bounding box center [760, 117] width 139 height 15
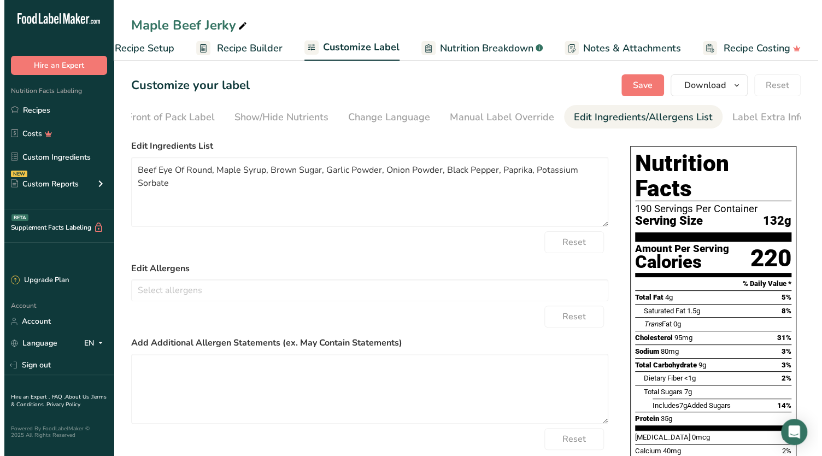
scroll to position [0, 125]
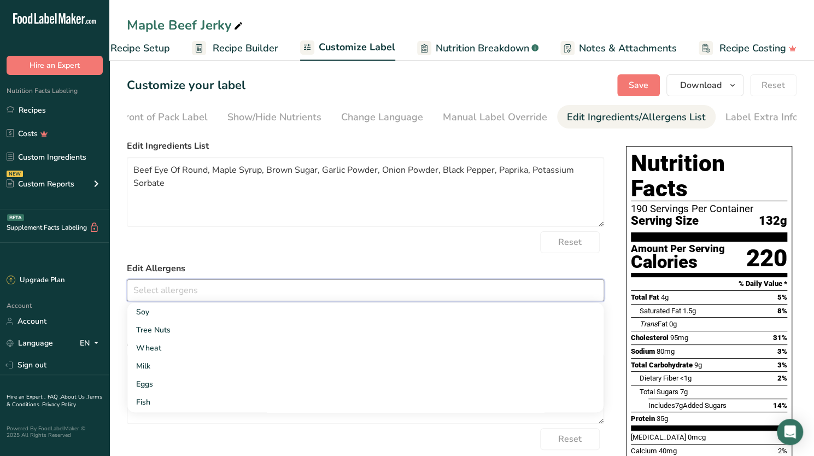
click at [203, 292] on input "text" at bounding box center [365, 289] width 476 height 17
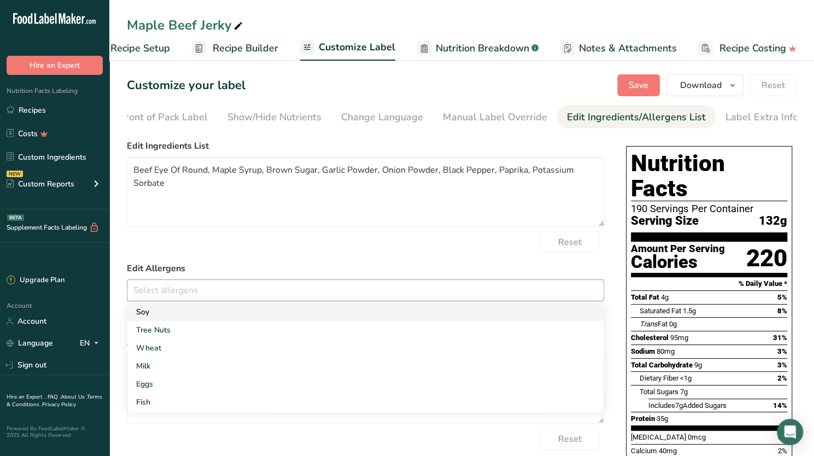
click at [149, 312] on link "Soy" at bounding box center [365, 312] width 476 height 18
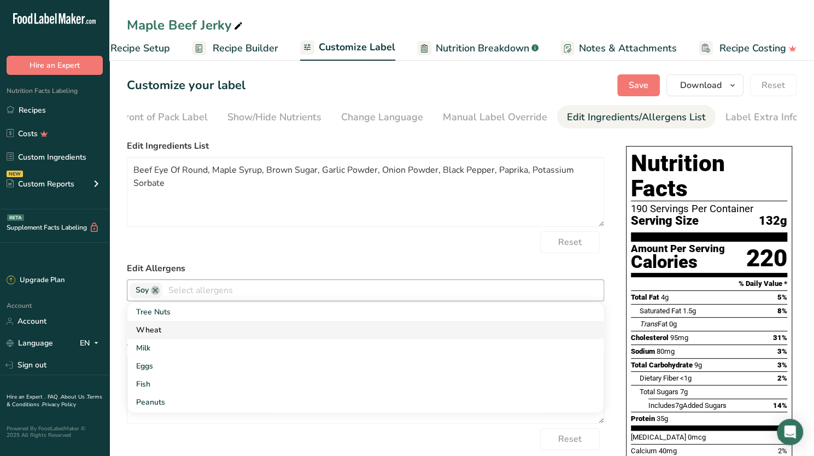
click at [154, 328] on link "Wheat" at bounding box center [365, 330] width 476 height 18
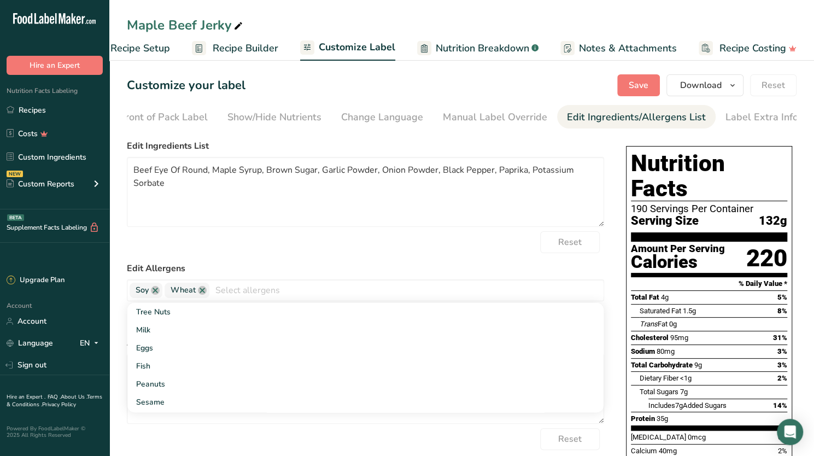
click at [233, 48] on span "Recipe Builder" at bounding box center [246, 48] width 66 height 15
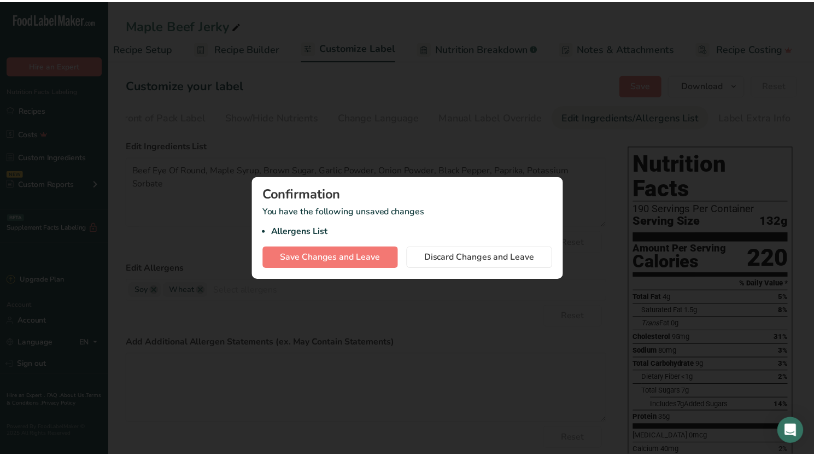
scroll to position [0, 29]
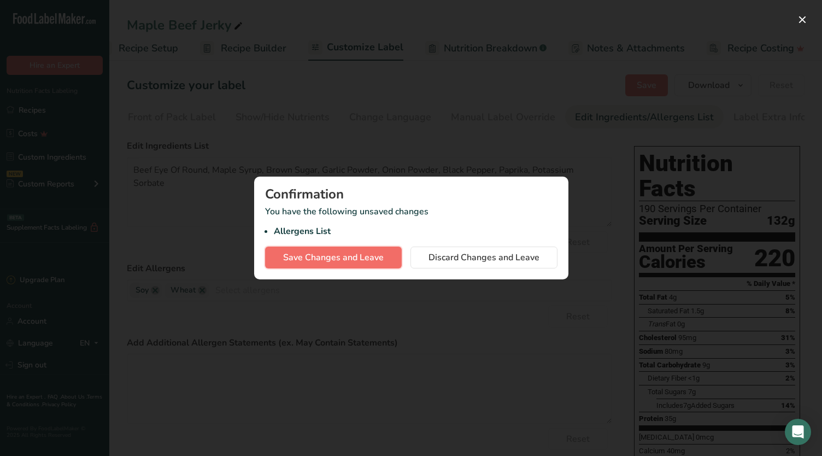
click at [331, 257] on span "Save Changes and Leave" at bounding box center [333, 257] width 101 height 13
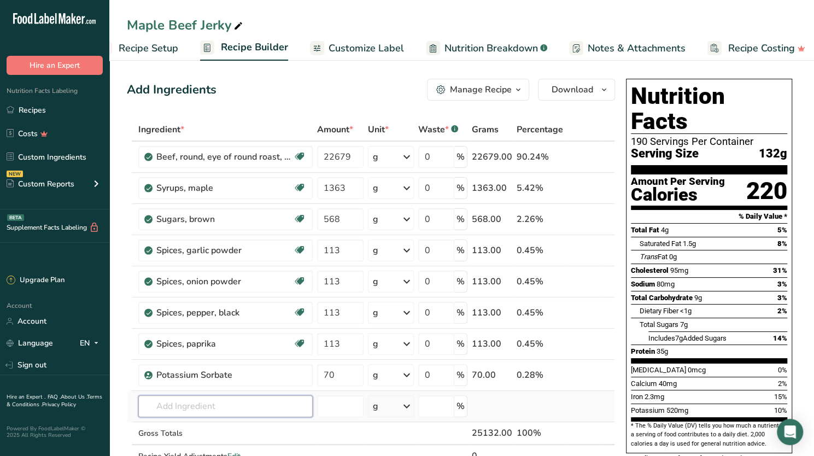
click at [216, 403] on input "text" at bounding box center [225, 406] width 174 height 22
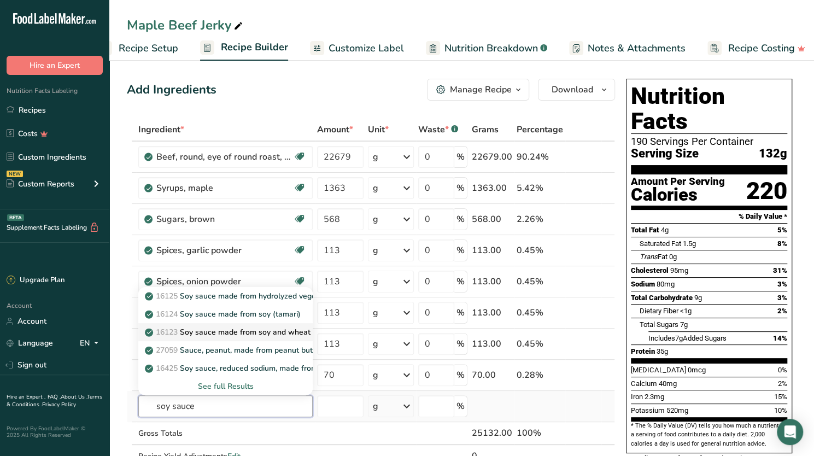
type input "soy sauce"
click at [187, 327] on p "16123 Soy sauce made from soy and wheat (shoyu)" at bounding box center [243, 331] width 192 height 11
type input "Soy sauce made from soy and wheat (shoyu)"
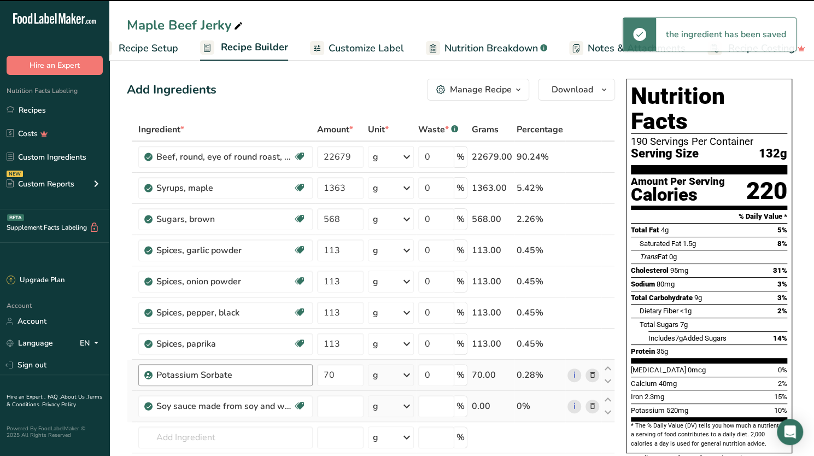
type input "0"
click at [338, 403] on input "0" at bounding box center [340, 406] width 46 height 22
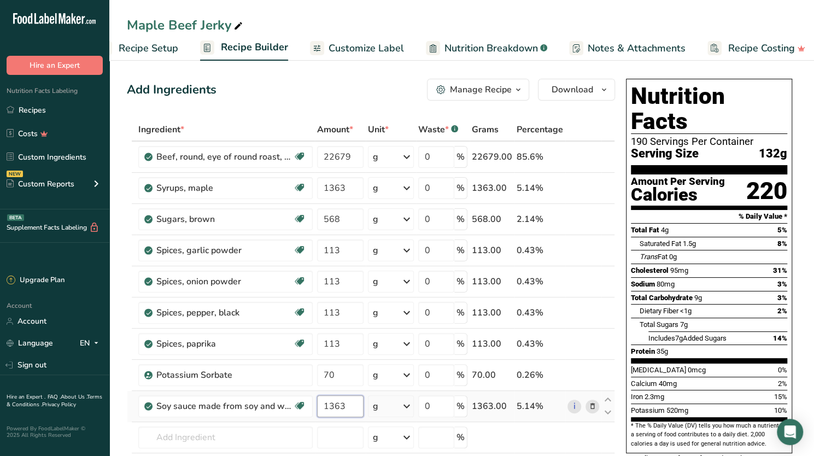
type input "1363"
click at [156, 45] on span "Recipe Setup" at bounding box center [149, 48] width 60 height 15
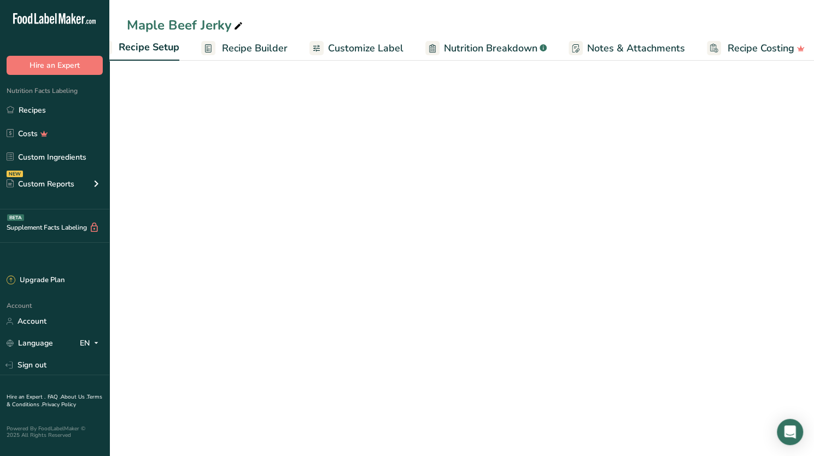
scroll to position [0, 4]
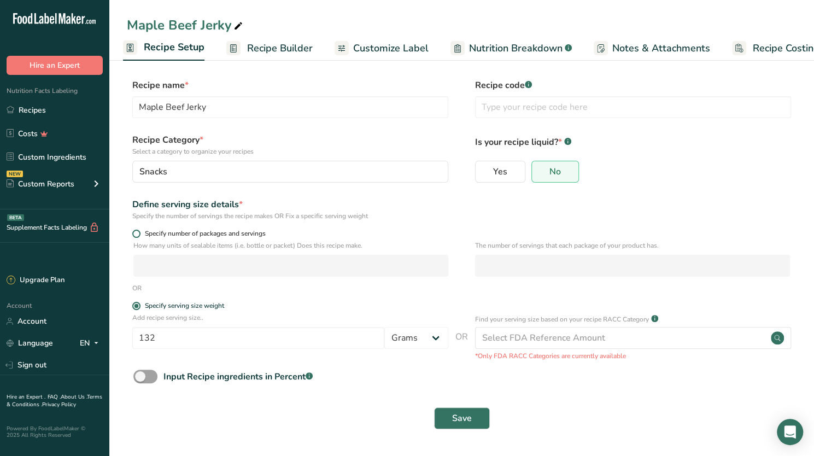
click at [136, 232] on span at bounding box center [136, 233] width 8 height 8
click at [136, 232] on input "Specify number of packages and servings" at bounding box center [135, 233] width 7 height 7
radio input "true"
radio input "false"
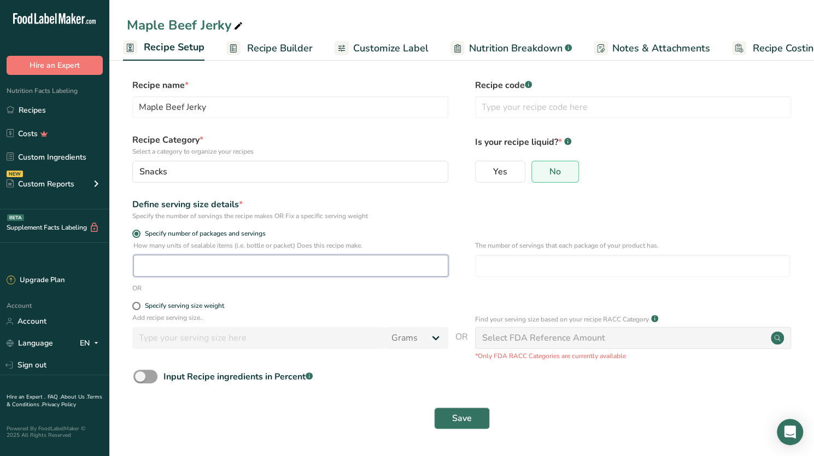
click at [186, 265] on input "number" at bounding box center [290, 266] width 315 height 22
type input "1"
click at [508, 268] on input "number" at bounding box center [632, 266] width 315 height 22
type input "2"
click at [458, 420] on span "Save" at bounding box center [462, 417] width 20 height 13
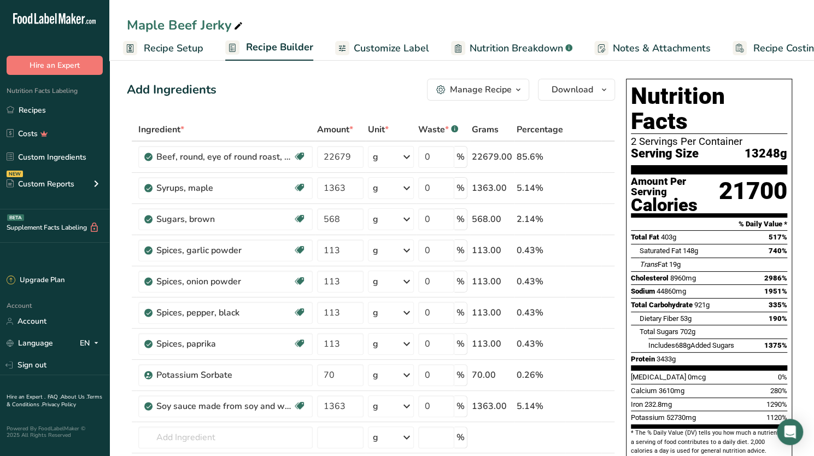
click at [183, 43] on span "Recipe Setup" at bounding box center [174, 48] width 60 height 15
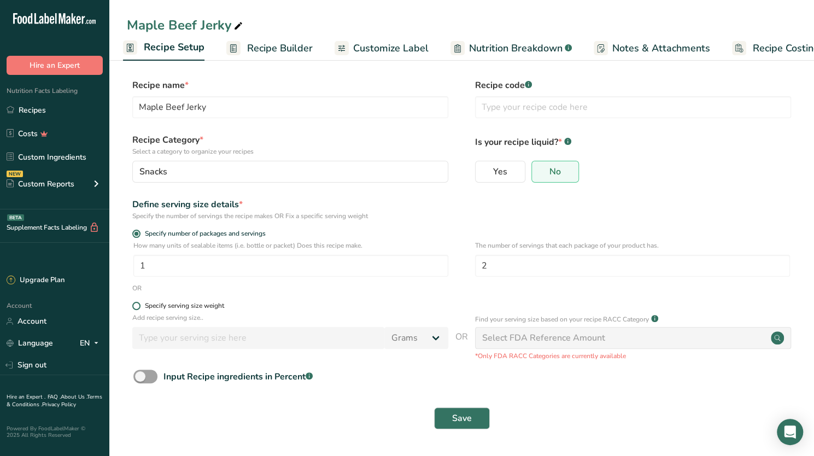
click at [136, 307] on span at bounding box center [136, 306] width 8 height 8
click at [136, 307] on input "Specify serving size weight" at bounding box center [135, 305] width 7 height 7
radio input "true"
radio input "false"
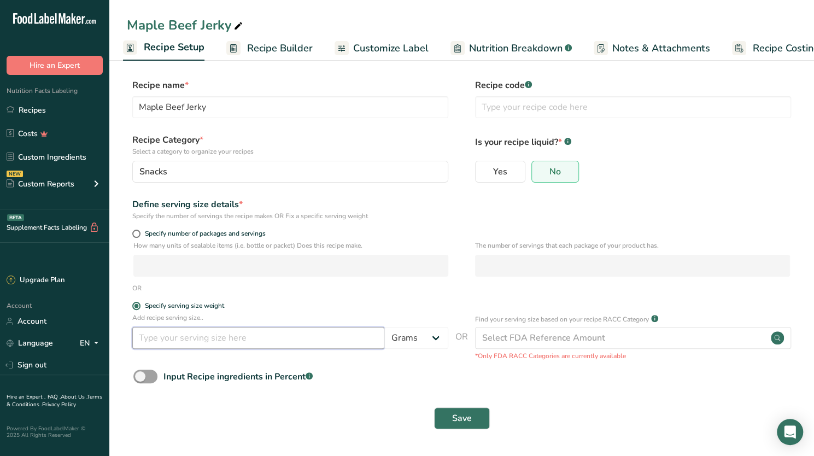
click at [185, 336] on input "number" at bounding box center [258, 338] width 252 height 22
click at [185, 336] on input "132" at bounding box center [258, 338] width 252 height 22
type input "132"
click at [458, 417] on span "Save" at bounding box center [462, 417] width 20 height 13
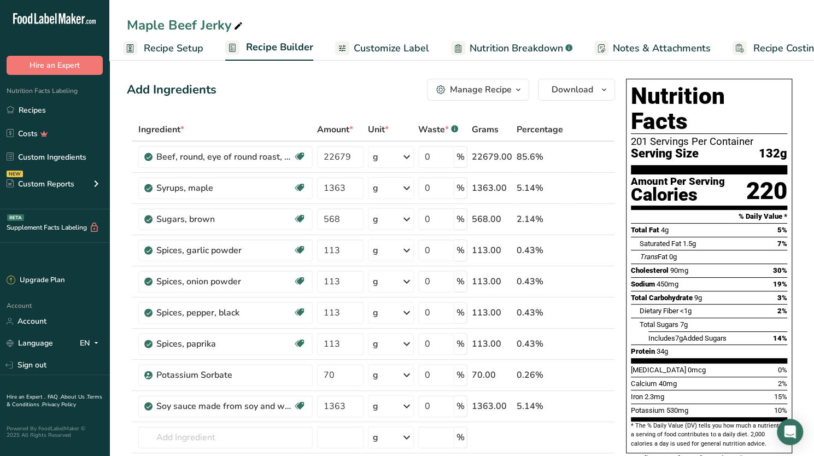
click at [384, 40] on link "Customize Label" at bounding box center [382, 48] width 94 height 25
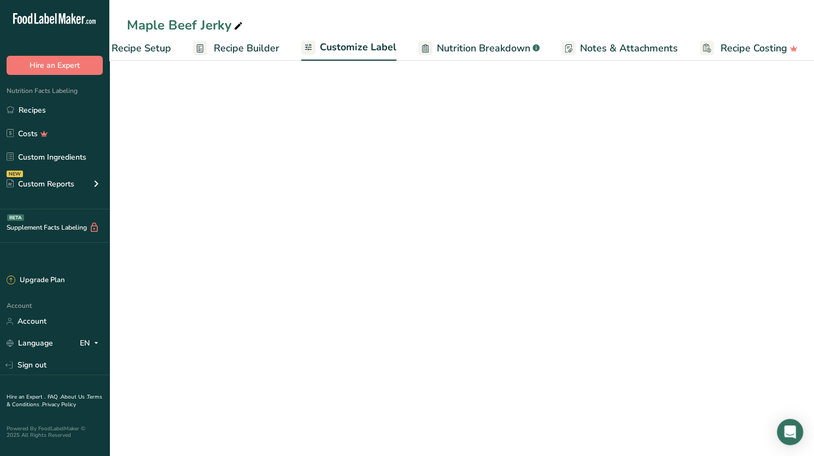
scroll to position [0, 37]
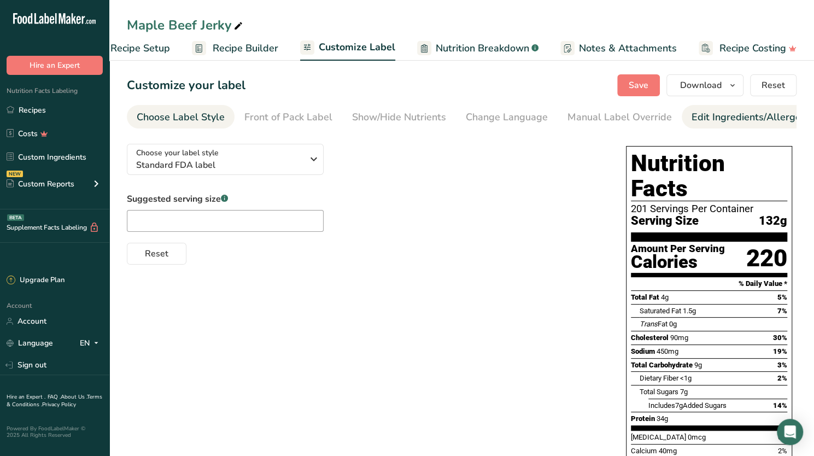
click at [715, 115] on div "Edit Ingredients/Allergens List" at bounding box center [760, 117] width 139 height 15
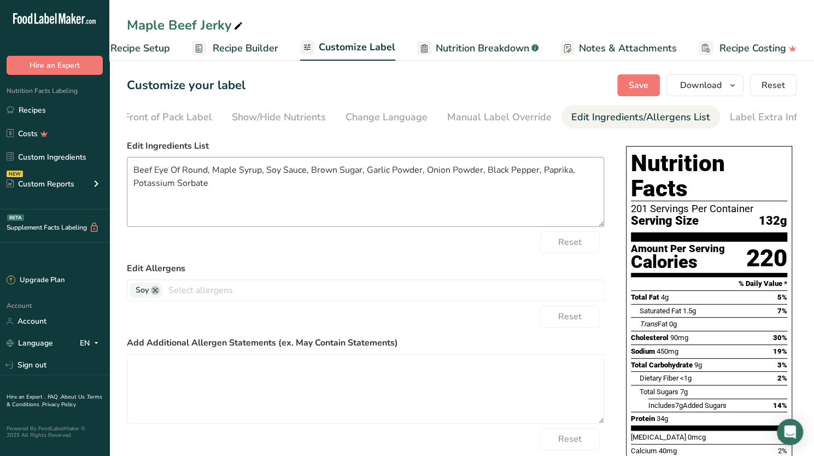
scroll to position [0, 125]
click at [207, 296] on input "text" at bounding box center [382, 289] width 441 height 17
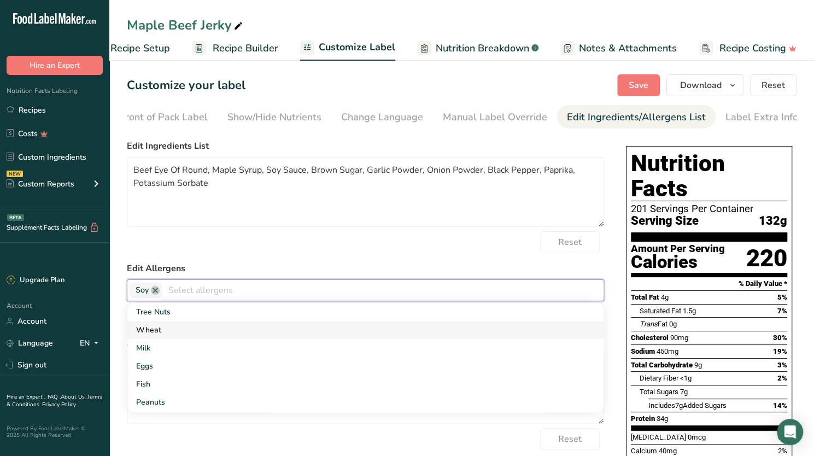
click at [152, 328] on link "Wheat" at bounding box center [365, 330] width 476 height 18
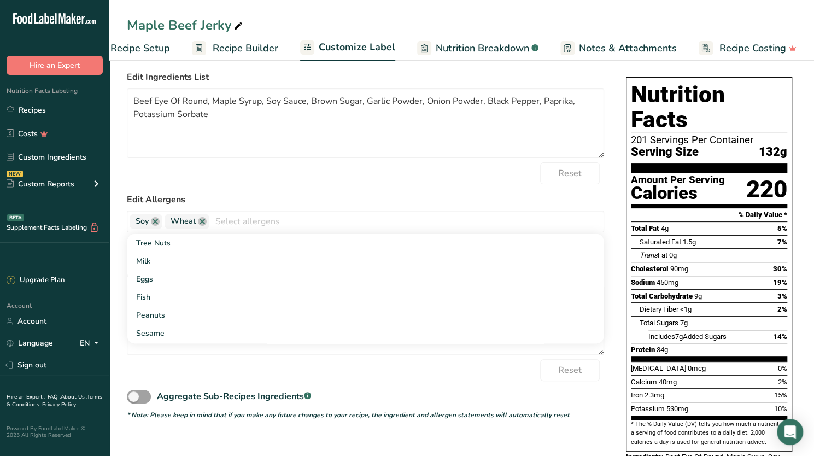
scroll to position [0, 0]
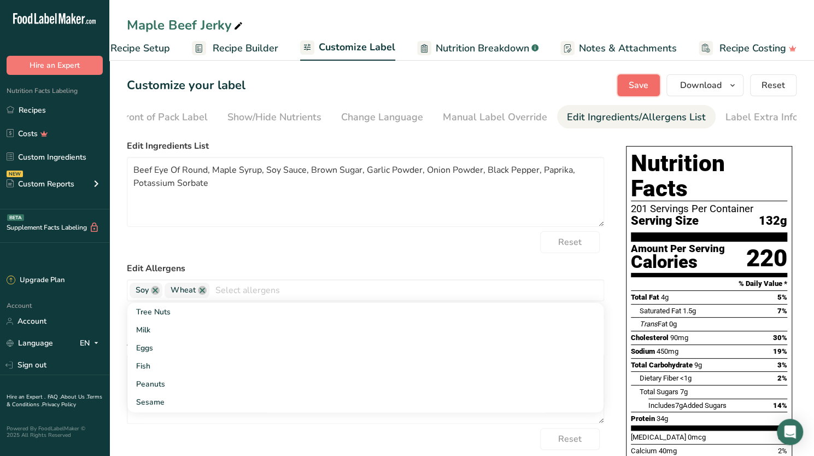
click at [635, 80] on span "Save" at bounding box center [638, 85] width 20 height 13
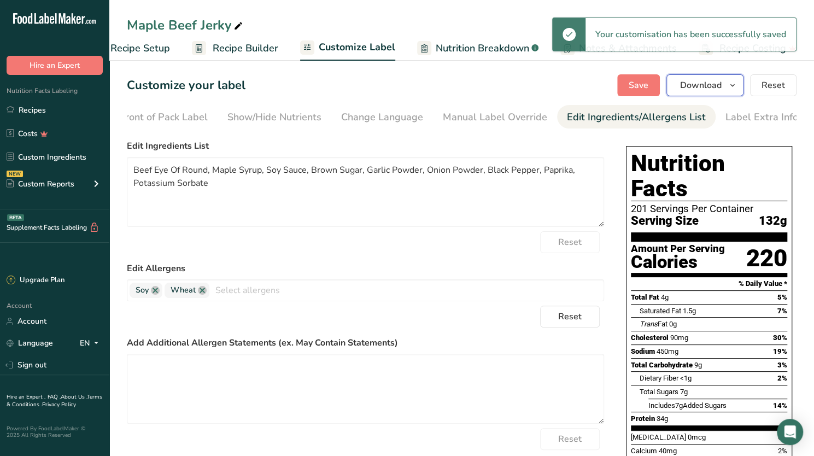
click at [731, 84] on icon "button" at bounding box center [732, 86] width 9 height 14
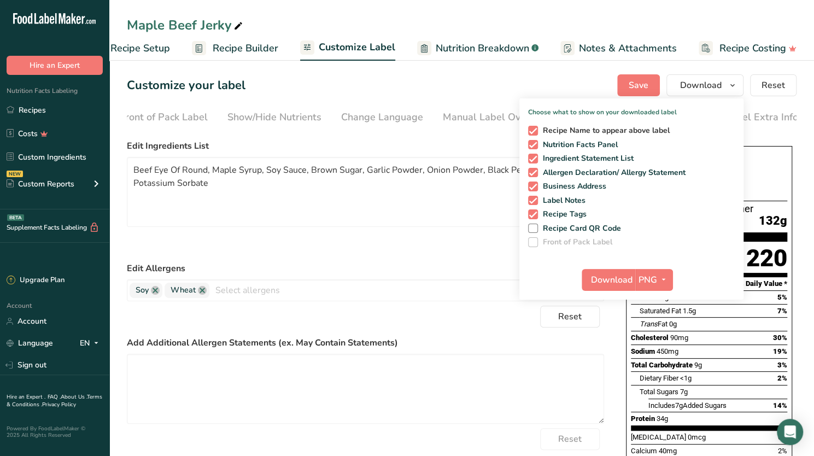
click at [532, 129] on span at bounding box center [533, 131] width 10 height 10
click at [532, 129] on input "Recipe Name to appear above label" at bounding box center [531, 130] width 7 height 7
checkbox input "false"
click at [662, 278] on icon "button" at bounding box center [663, 280] width 9 height 14
click at [653, 354] on link "PDF" at bounding box center [655, 356] width 35 height 18
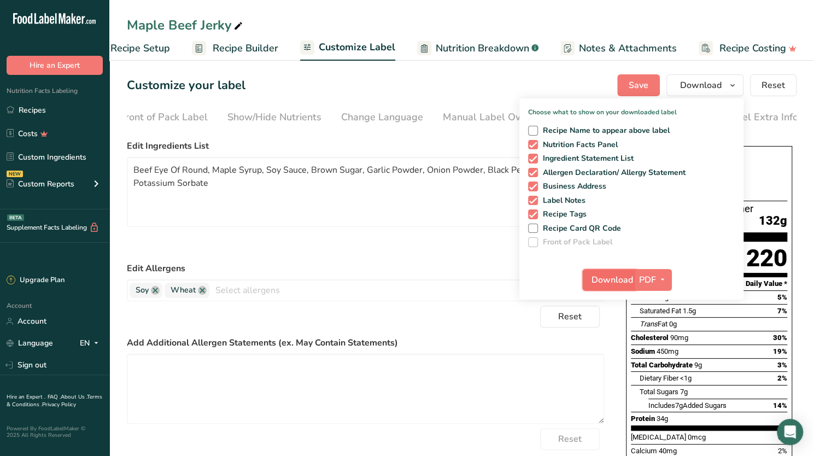
click at [610, 276] on span "Download" at bounding box center [612, 279] width 42 height 13
click at [663, 275] on icon "button" at bounding box center [662, 280] width 9 height 14
click at [656, 299] on link "PNG" at bounding box center [654, 302] width 35 height 18
click at [603, 274] on span "Download" at bounding box center [612, 279] width 42 height 13
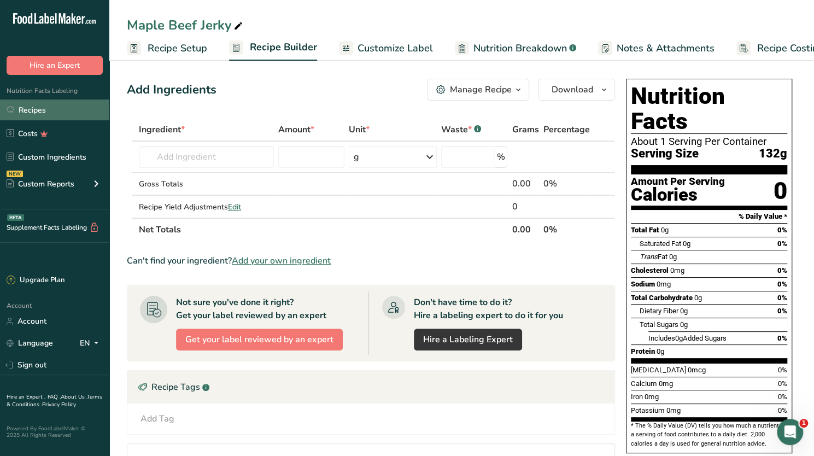
click at [36, 109] on link "Recipes" at bounding box center [54, 109] width 109 height 21
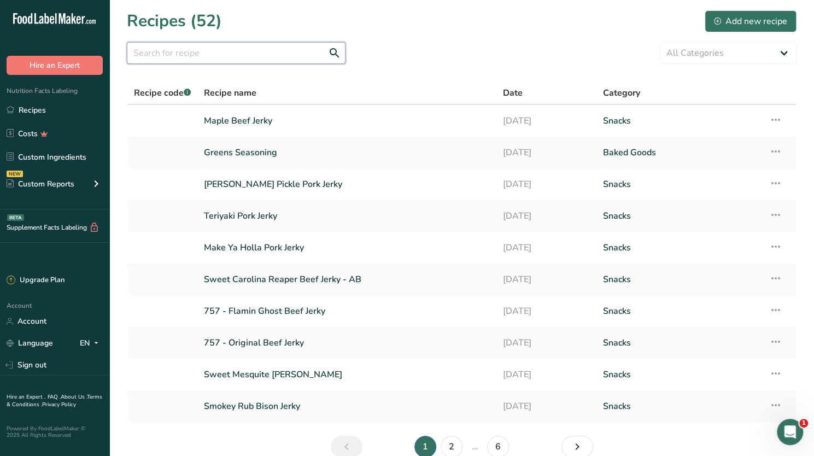
click at [207, 53] on input "text" at bounding box center [236, 53] width 219 height 22
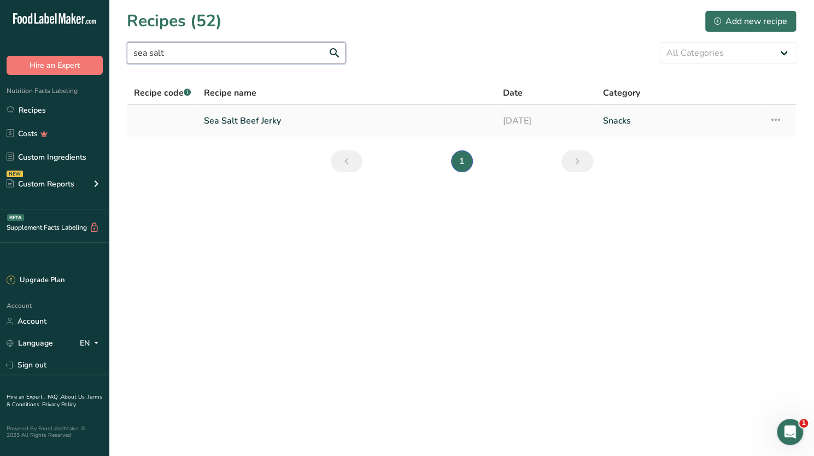
type input "sea salt"
click at [231, 121] on link "Sea Salt Beef Jerky" at bounding box center [347, 120] width 286 height 23
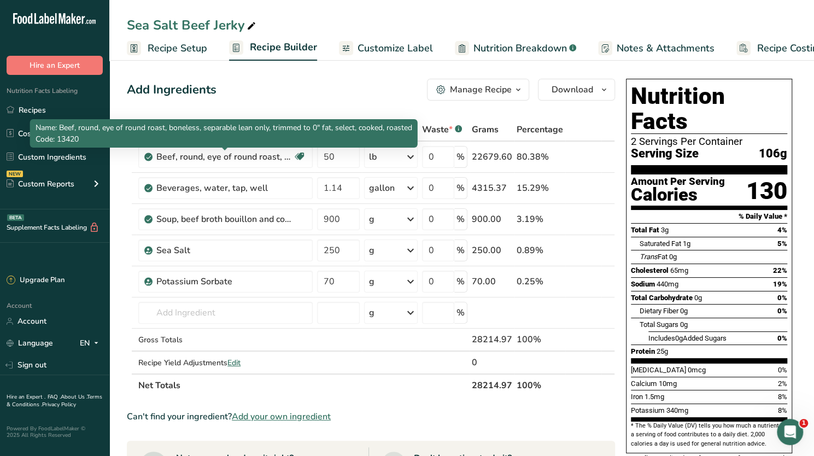
click at [222, 149] on div at bounding box center [224, 149] width 5 height 3
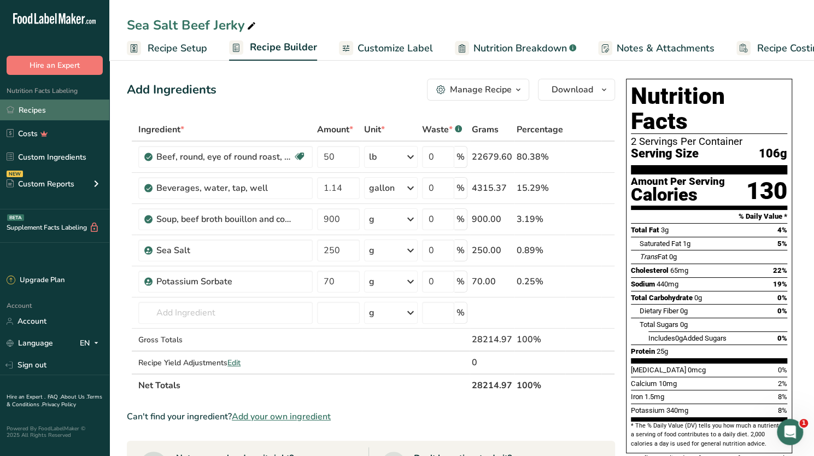
click at [26, 107] on link "Recipes" at bounding box center [54, 109] width 109 height 21
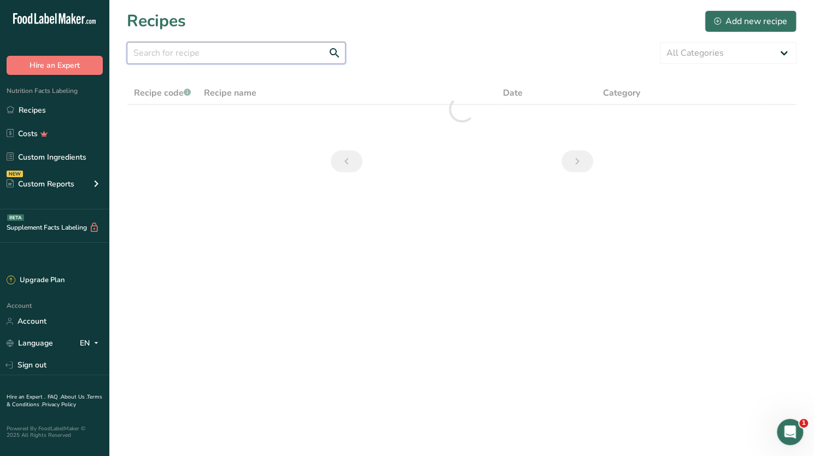
click at [201, 52] on input "text" at bounding box center [236, 53] width 219 height 22
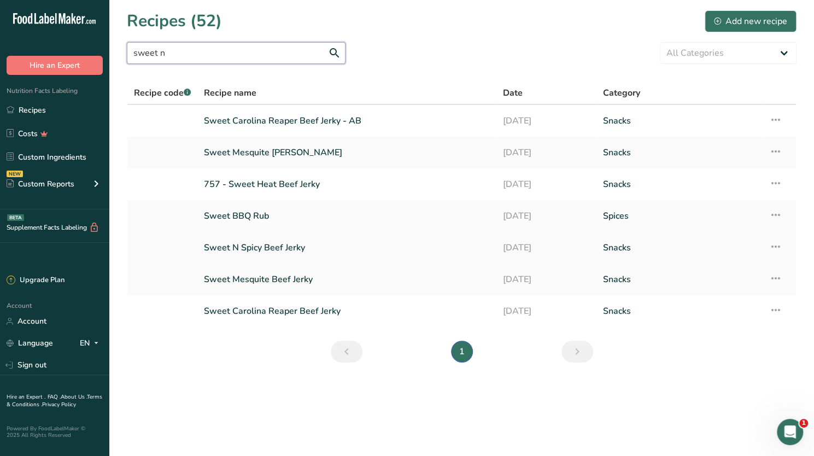
type input "sweet n"
click at [243, 249] on link "Sweet N Spicy Beef Jerky" at bounding box center [347, 247] width 286 height 23
